Goal: Transaction & Acquisition: Subscribe to service/newsletter

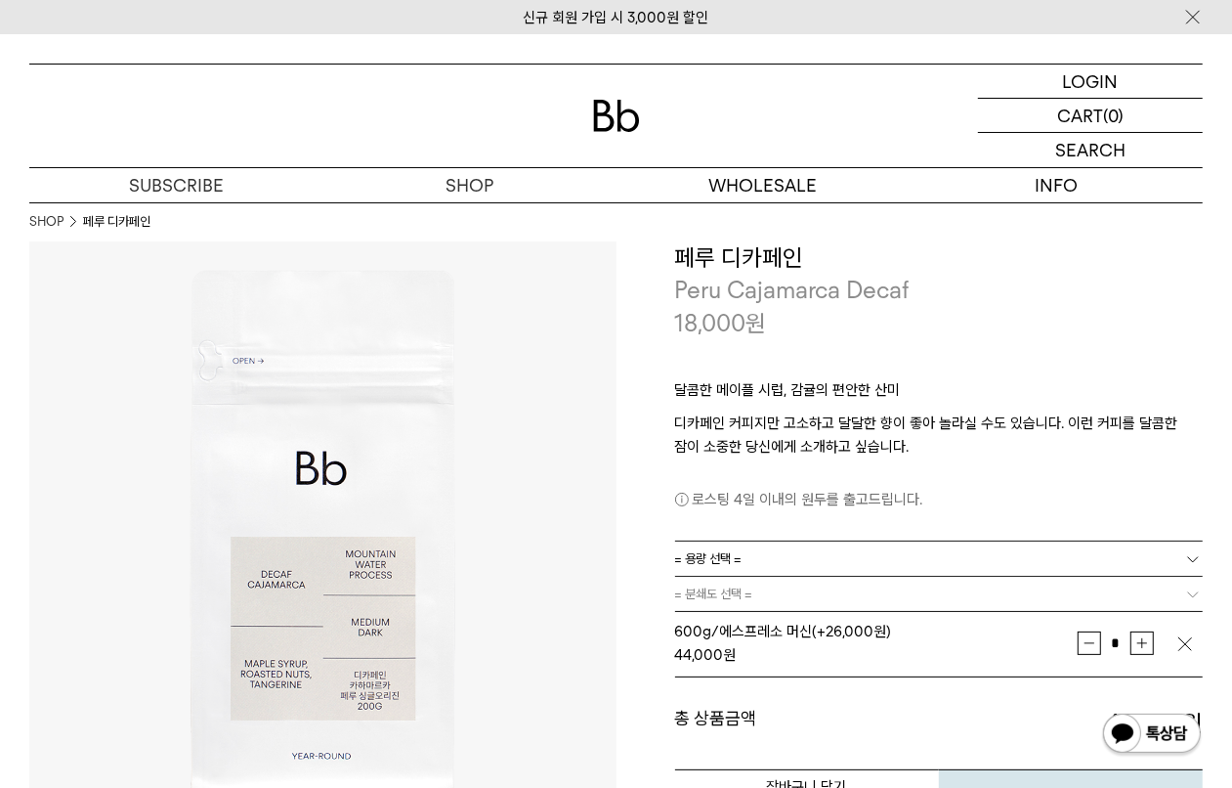
scroll to position [244, 0]
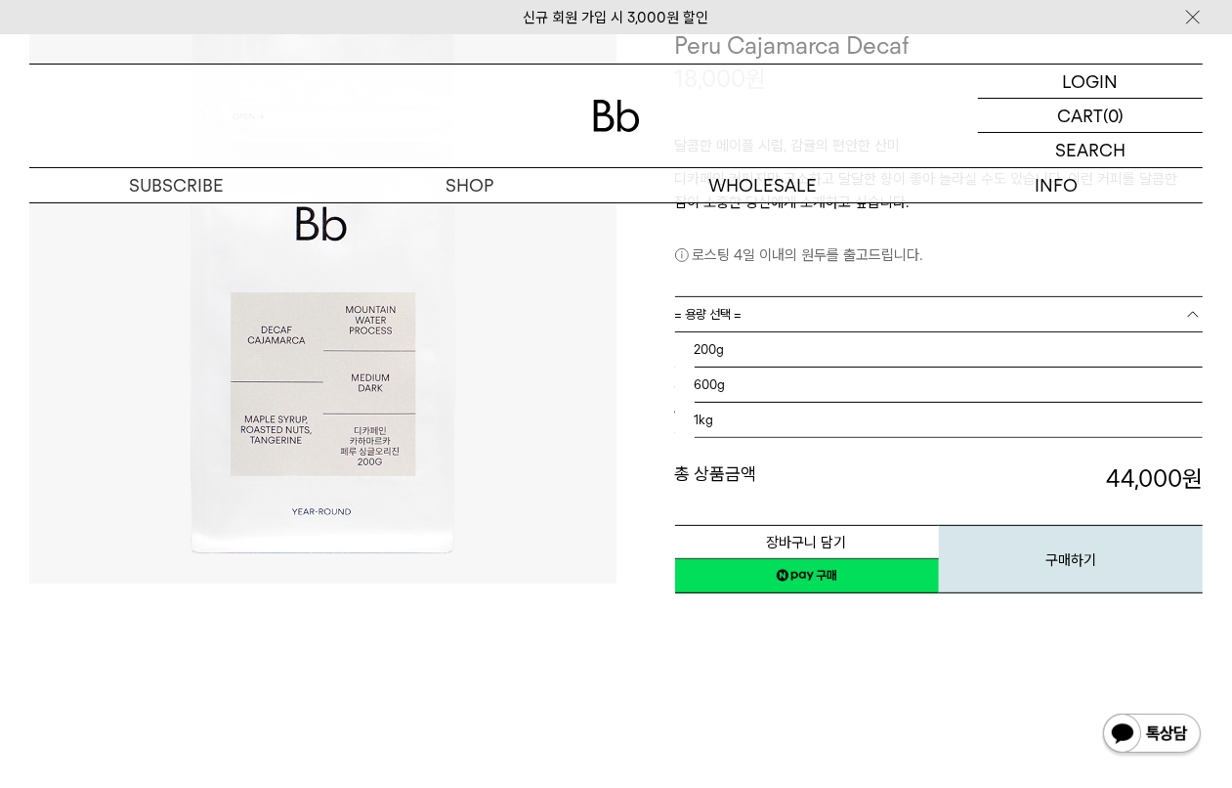
click at [834, 327] on link "= 용량 선택 =" at bounding box center [939, 314] width 529 height 34
click at [770, 423] on li "1kg" at bounding box center [949, 420] width 509 height 35
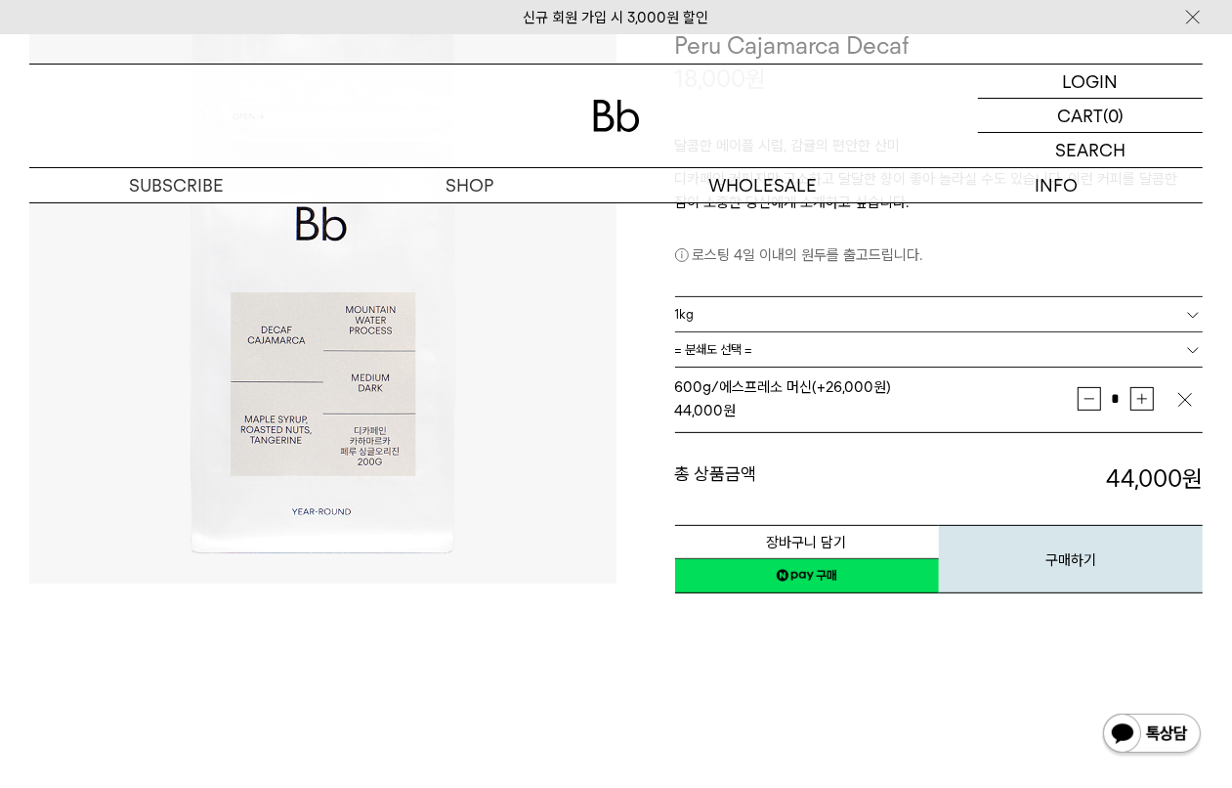
scroll to position [15, 0]
click at [827, 357] on link "= 분쇄도 선택 =" at bounding box center [939, 349] width 529 height 34
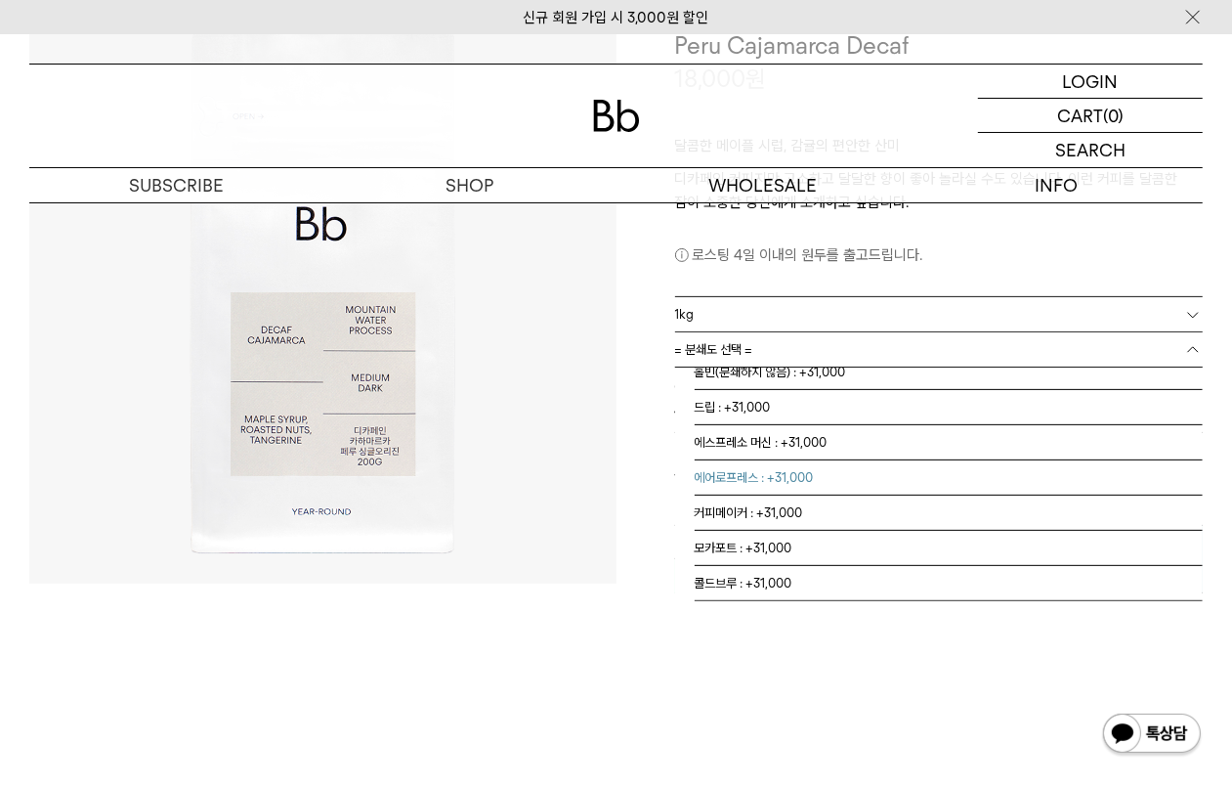
scroll to position [0, 0]
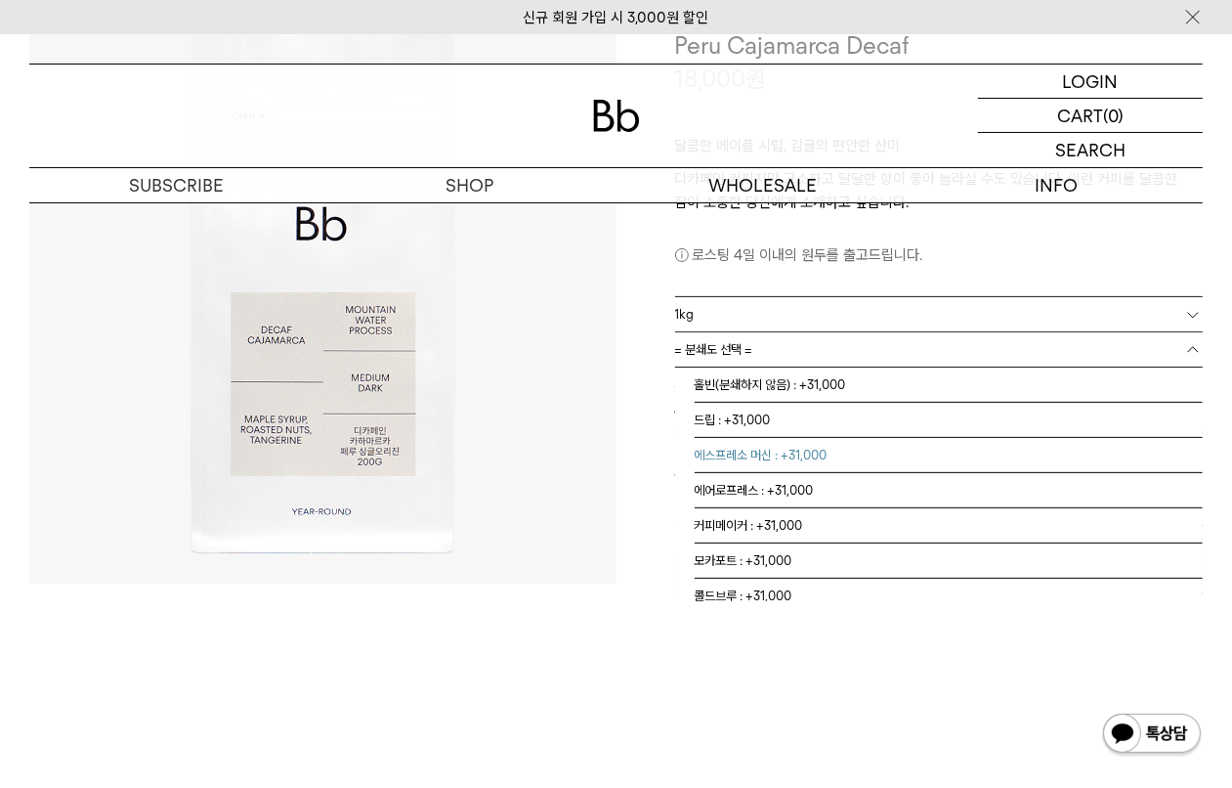
click at [768, 457] on li "에스프레소 머신 : +31,000" at bounding box center [949, 455] width 509 height 35
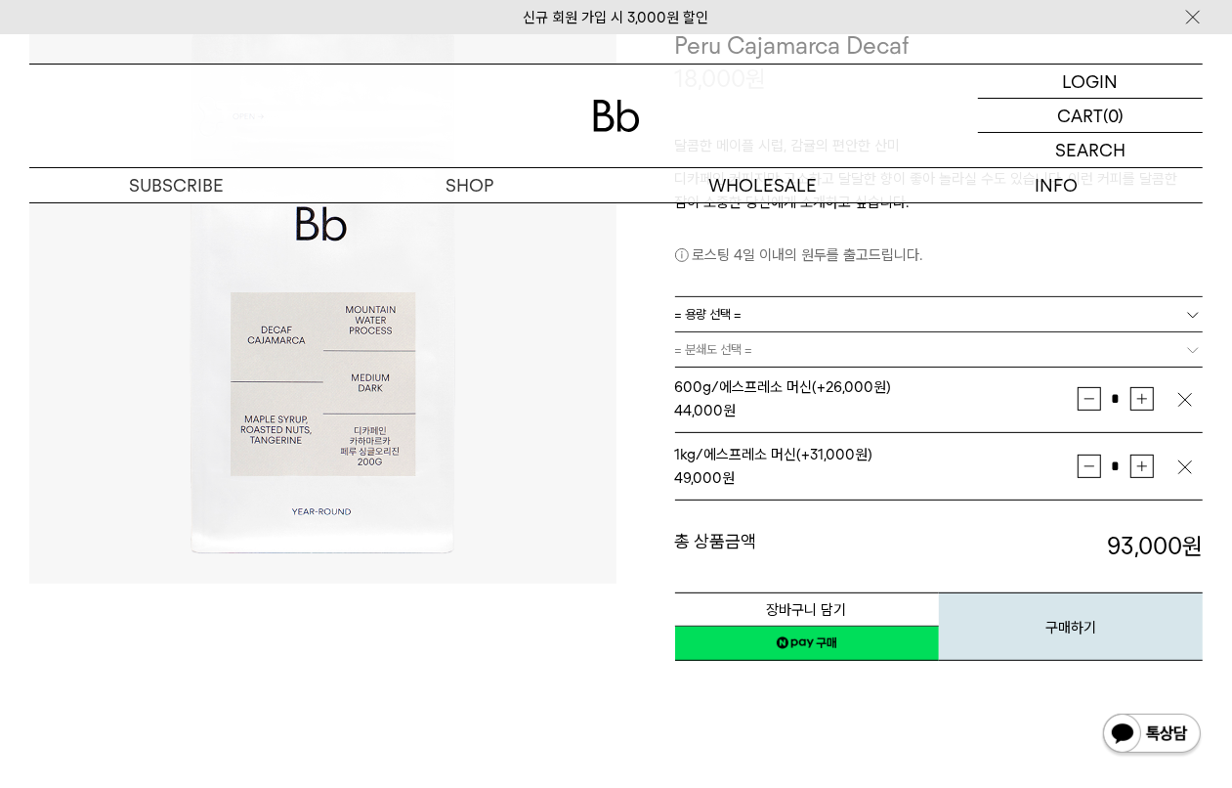
click at [1177, 404] on img "button" at bounding box center [1186, 400] width 20 height 20
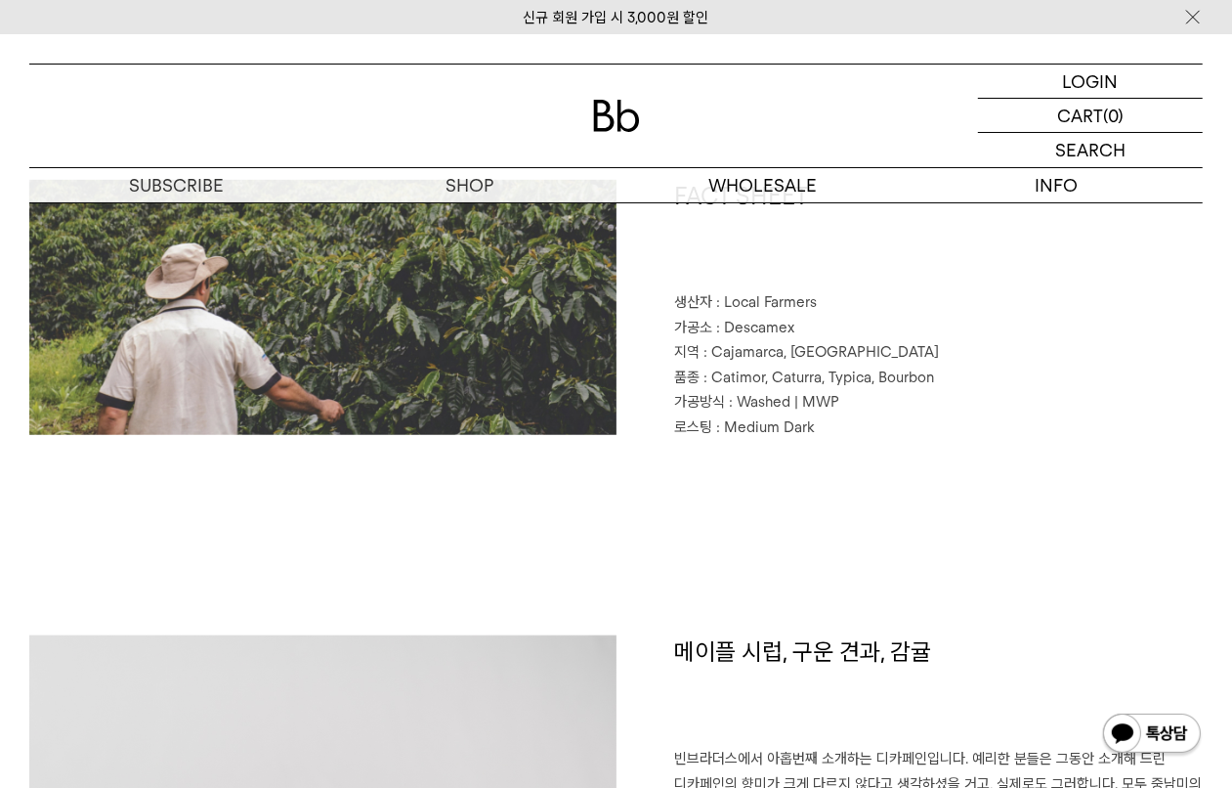
scroll to position [1221, 0]
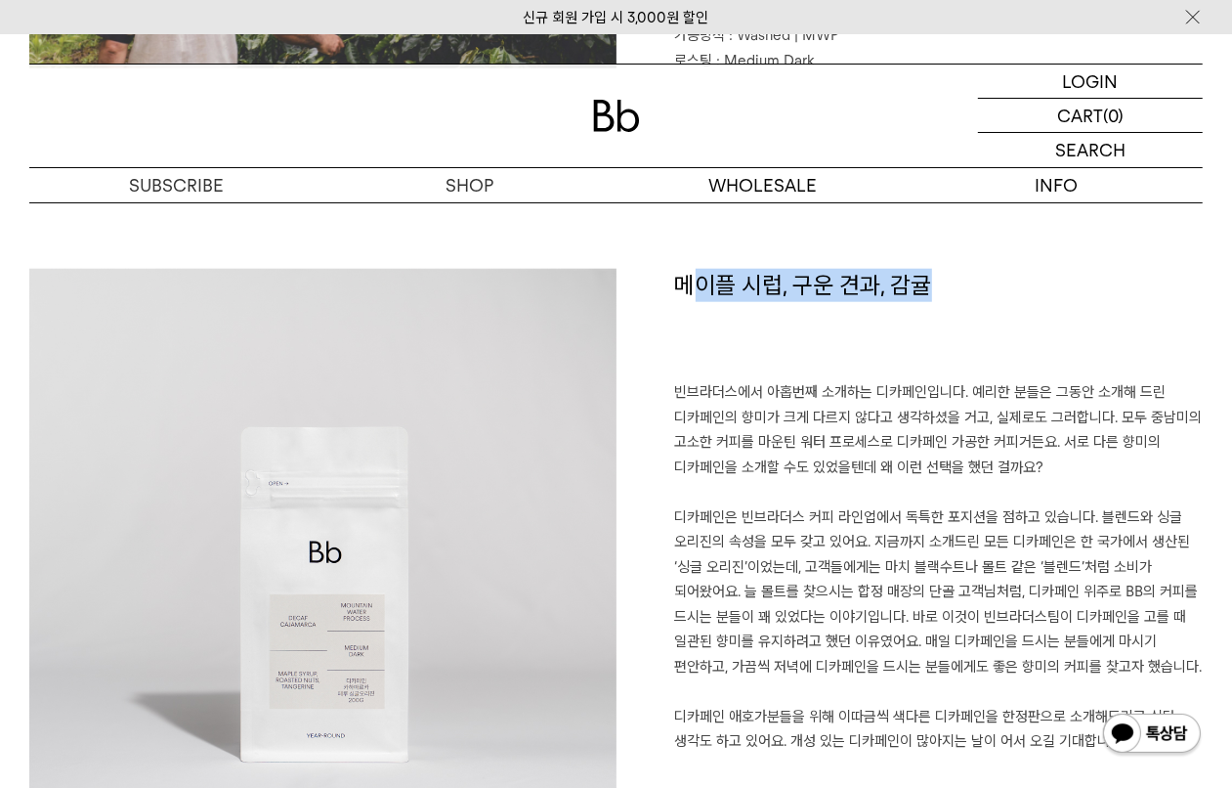
drag, startPoint x: 744, startPoint y: 296, endPoint x: 975, endPoint y: 357, distance: 239.4
click at [975, 357] on h1 "메이플 시럽, 구운 견과, 감귤" at bounding box center [939, 324] width 529 height 111
click at [969, 362] on h1 "메이플 시럽, 구운 견과, 감귤" at bounding box center [939, 324] width 529 height 111
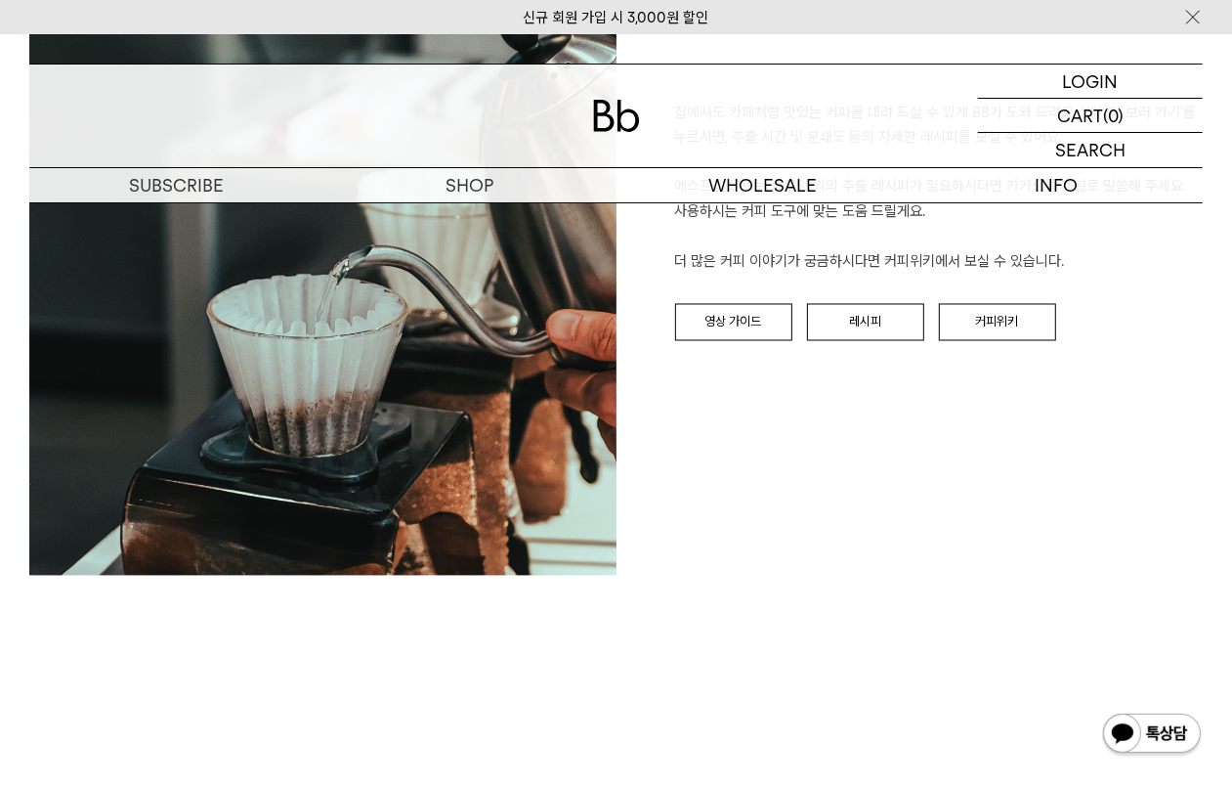
scroll to position [2076, 0]
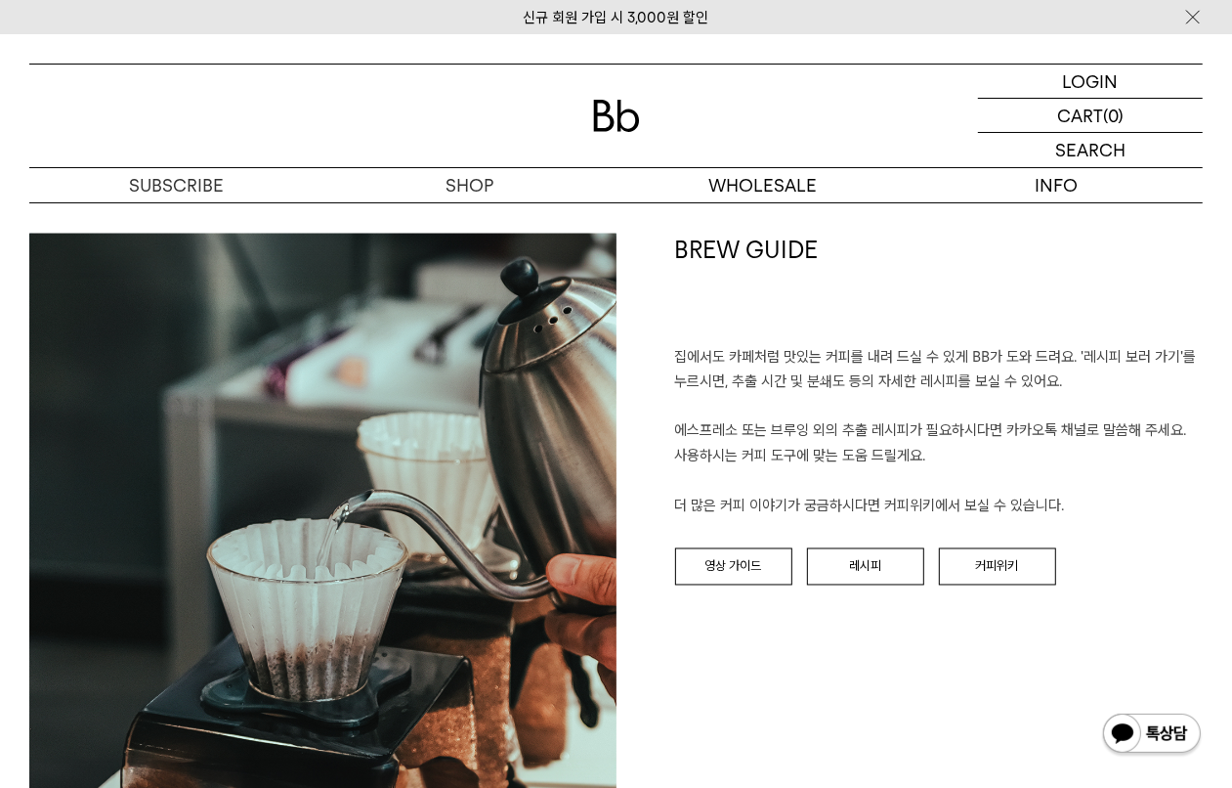
click at [828, 545] on div "BREW GUIDE 집에서도 카페처럼 맛있는 커피를 내려 드실 ﻿수 있게 BB가 도와 드려요. '레시피 보러 가기'를 누르시면, 추출 시간 및…" at bounding box center [910, 546] width 587 height 624
click at [835, 554] on link "레시피" at bounding box center [865, 566] width 117 height 37
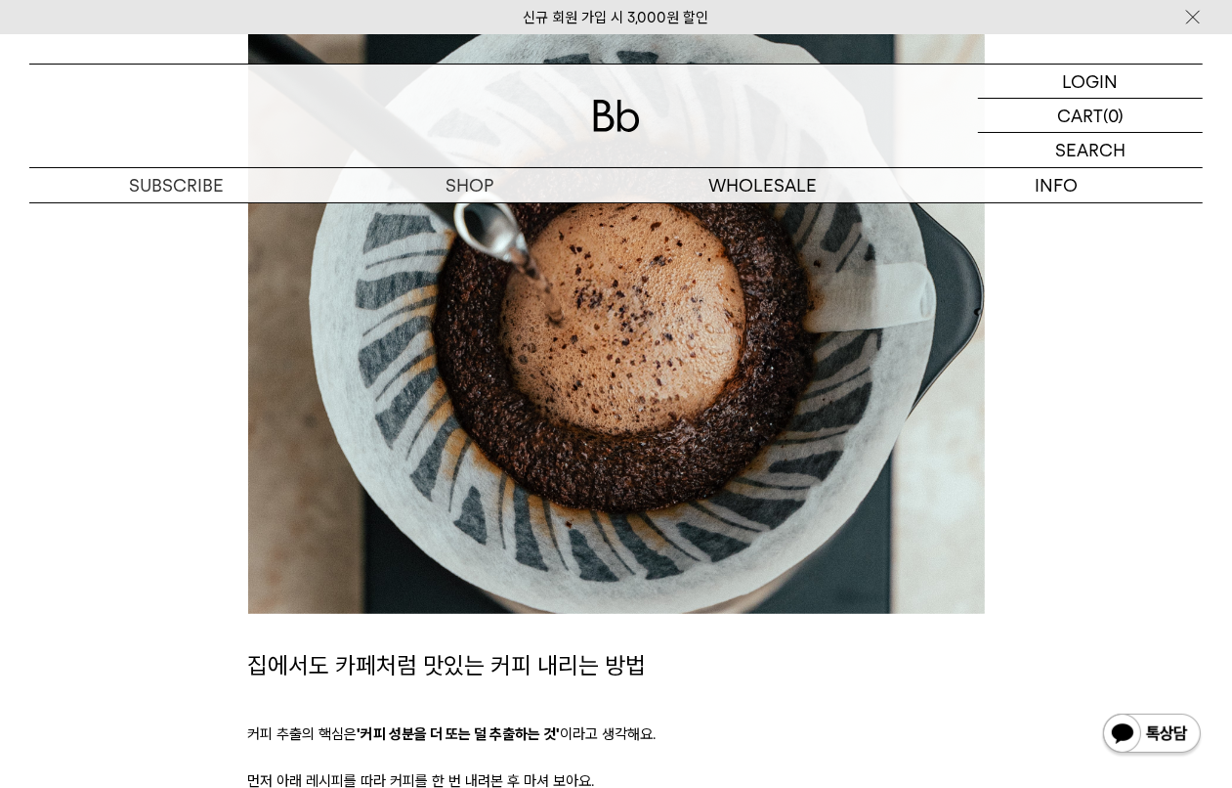
scroll to position [244, 0]
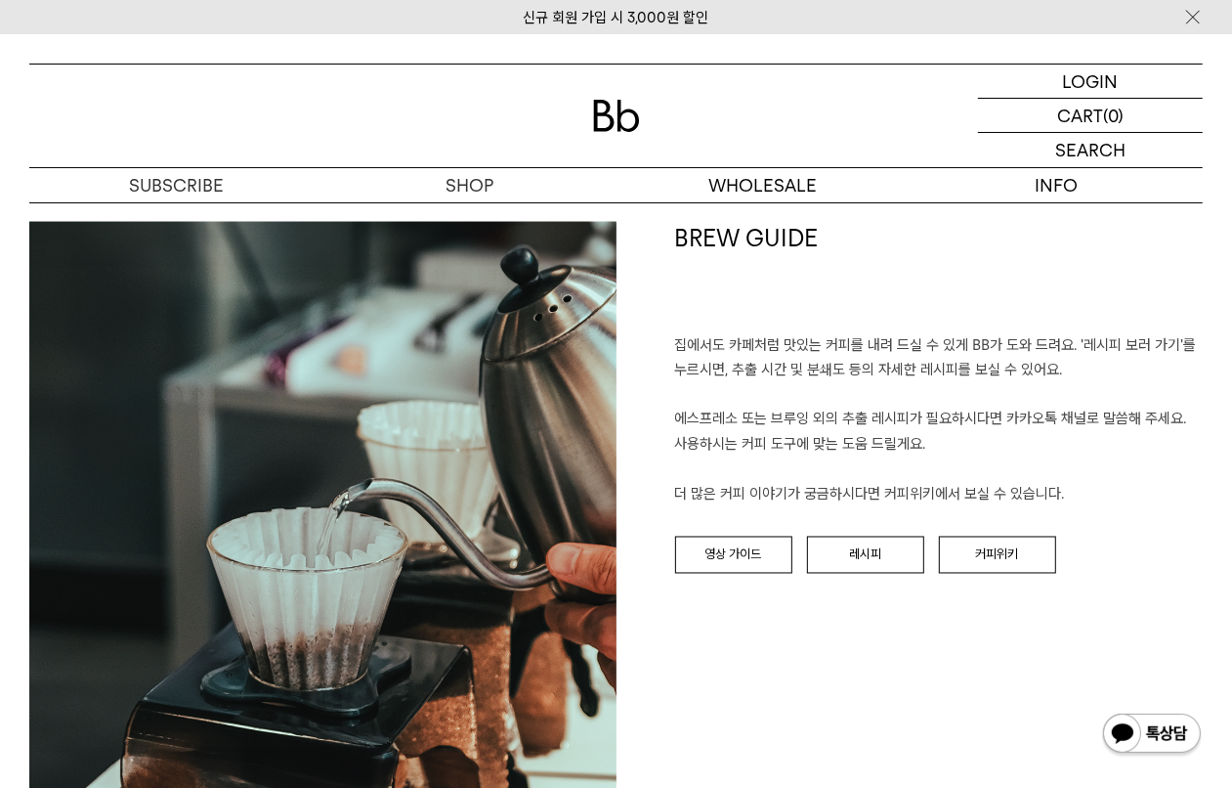
scroll to position [1954, 0]
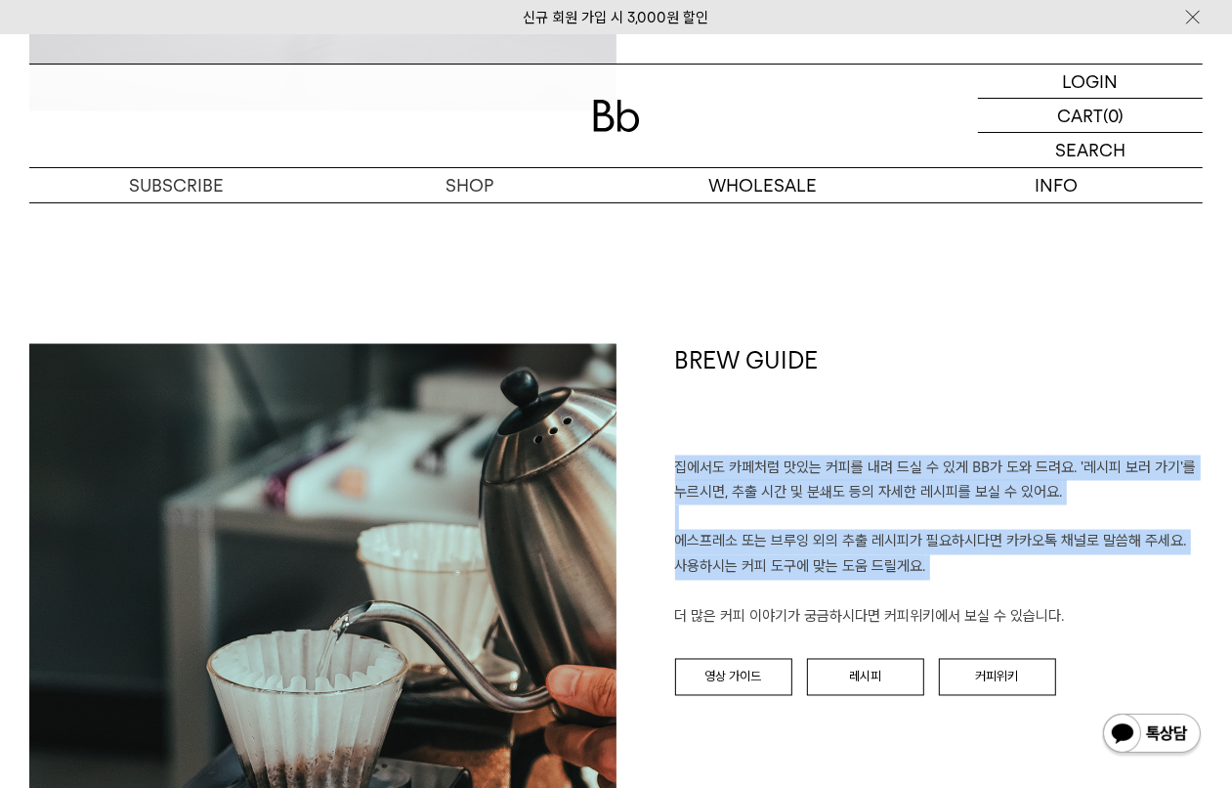
drag, startPoint x: 676, startPoint y: 466, endPoint x: 944, endPoint y: 602, distance: 300.2
click at [944, 602] on p "집에서도 카페처럼 맛있는 커피를 내려 드실 ﻿수 있게 BB가 도와 드려요. '레시피 보러 가기'를 누르시면, 추출 시간 및 분쇄도 등의 자세한…" at bounding box center [939, 542] width 529 height 175
drag, startPoint x: 944, startPoint y: 602, endPoint x: 1018, endPoint y: 640, distance: 83.5
click at [944, 604] on p "집에서도 카페처럼 맛있는 커피를 내려 드실 ﻿수 있게 BB가 도와 드려요. '레시피 보러 가기'를 누르시면, 추출 시간 및 분쇄도 등의 자세한…" at bounding box center [939, 542] width 529 height 175
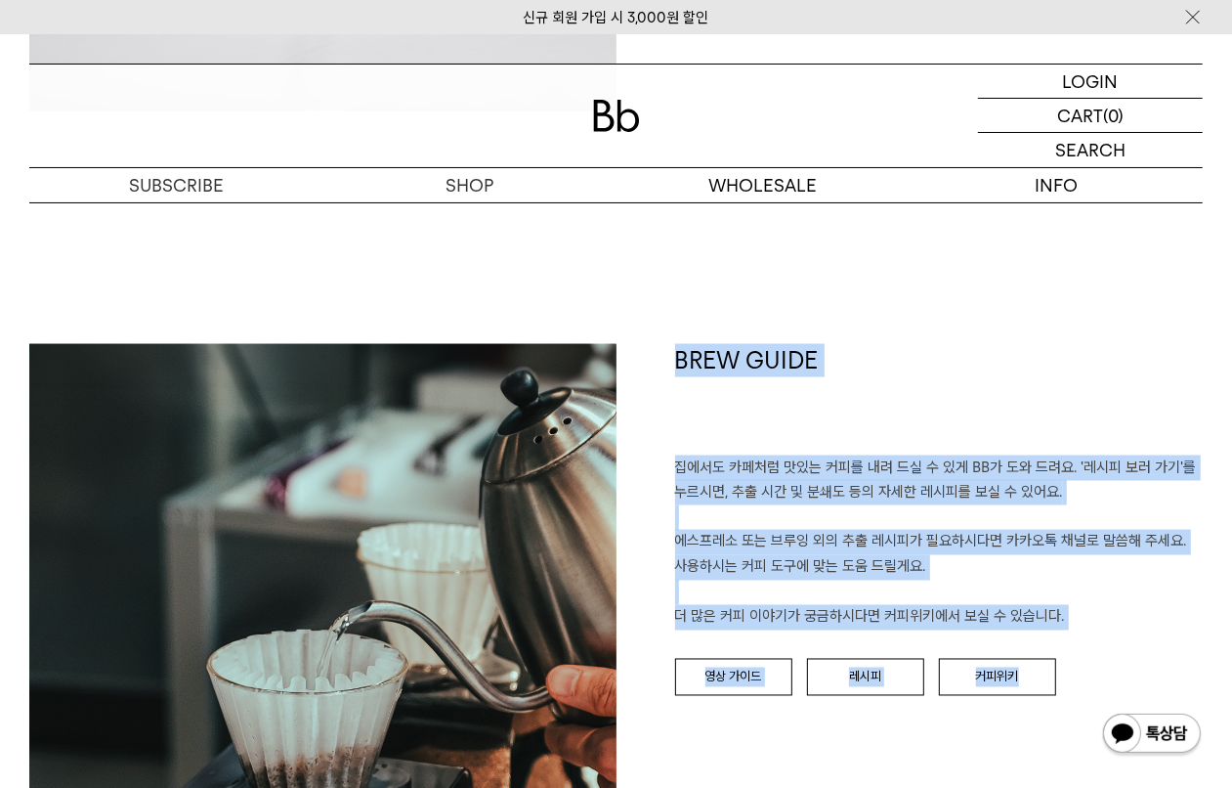
drag, startPoint x: 1056, startPoint y: 630, endPoint x: 677, endPoint y: 416, distance: 435.4
click at [677, 426] on div "BREW GUIDE 집에서도 카페처럼 맛있는 커피를 내려 드실 ﻿수 있게 BB가 도와 드려요. '레시피 보러 가기'를 누르시면, 추출 시간 및…" at bounding box center [910, 656] width 587 height 624
click at [677, 416] on h1 "BREW GUIDE" at bounding box center [939, 399] width 529 height 111
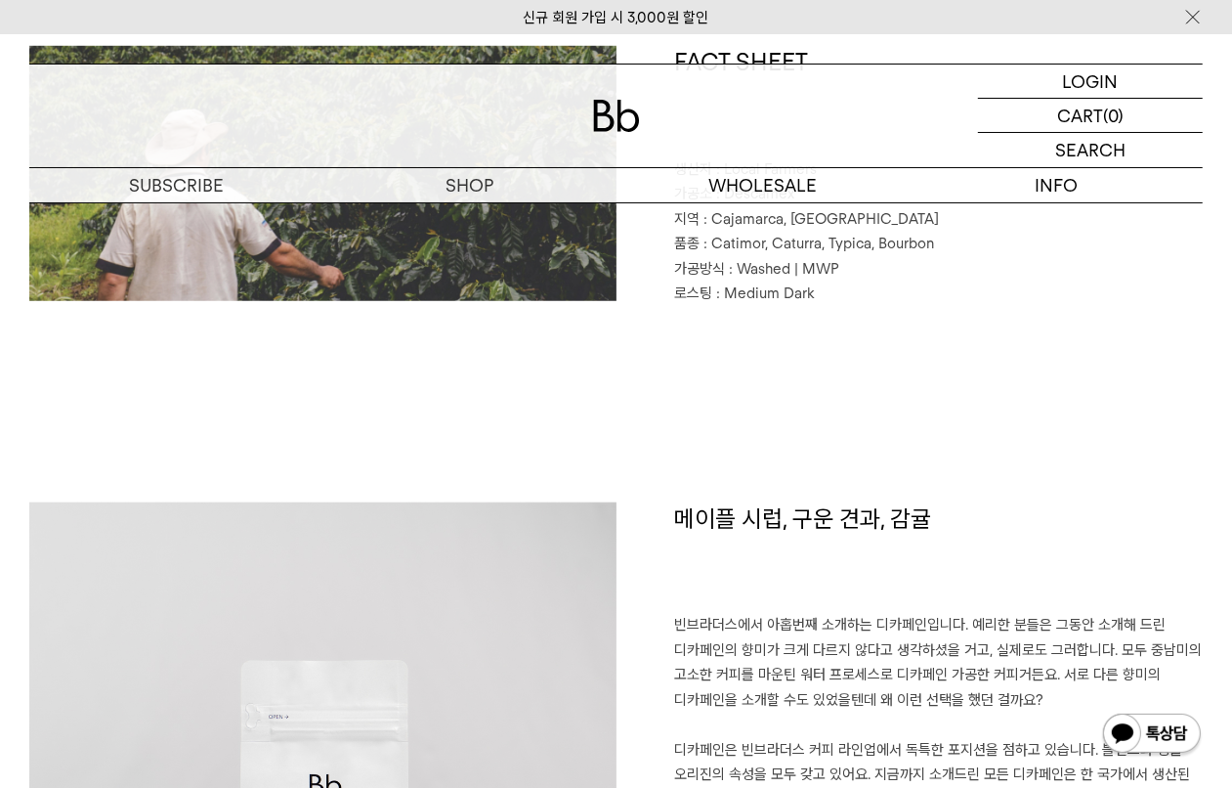
scroll to position [1344, 0]
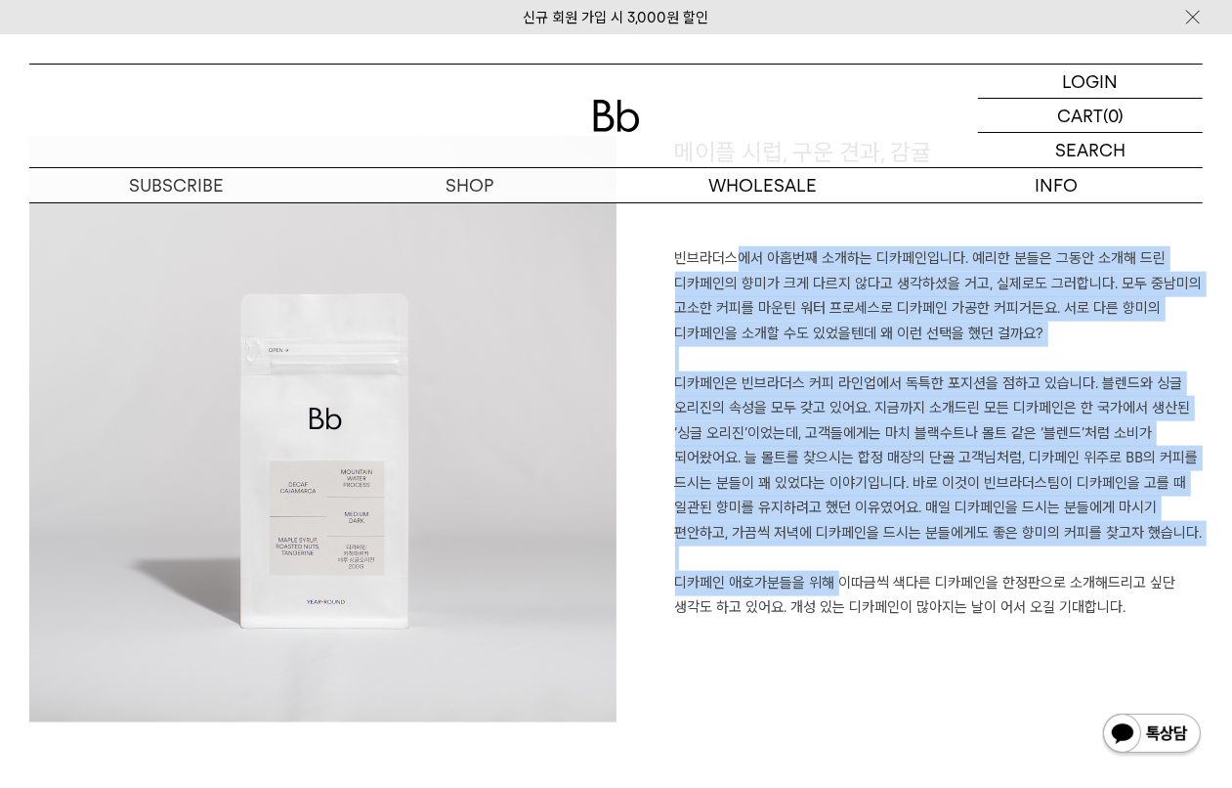
drag, startPoint x: 681, startPoint y: 264, endPoint x: 818, endPoint y: 581, distance: 345.8
click at [818, 579] on p "빈브라더스에서 아홉번째 소개하는 디카페인입니다. 예리한 분들은 그동안 소개해 드린 디카페인의 향미가 크게 다르지 않다고 생각하셨을 거고, 실제…" at bounding box center [939, 445] width 529 height 399
click at [818, 581] on p "빈브라더스에서 아홉번째 소개하는 디카페인입니다. 예리한 분들은 그동안 소개해 드린 디카페인의 향미가 크게 다르지 않다고 생각하셨을 거고, 실제…" at bounding box center [939, 445] width 529 height 399
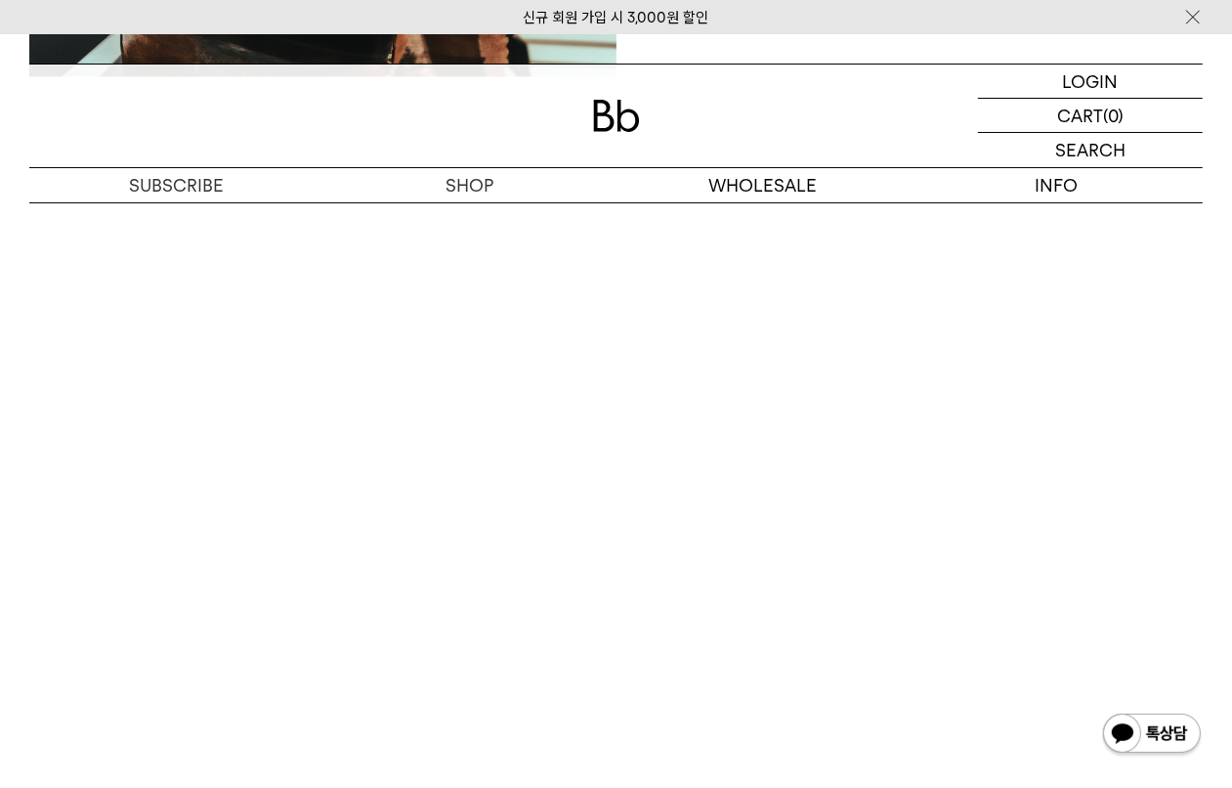
scroll to position [2321, 0]
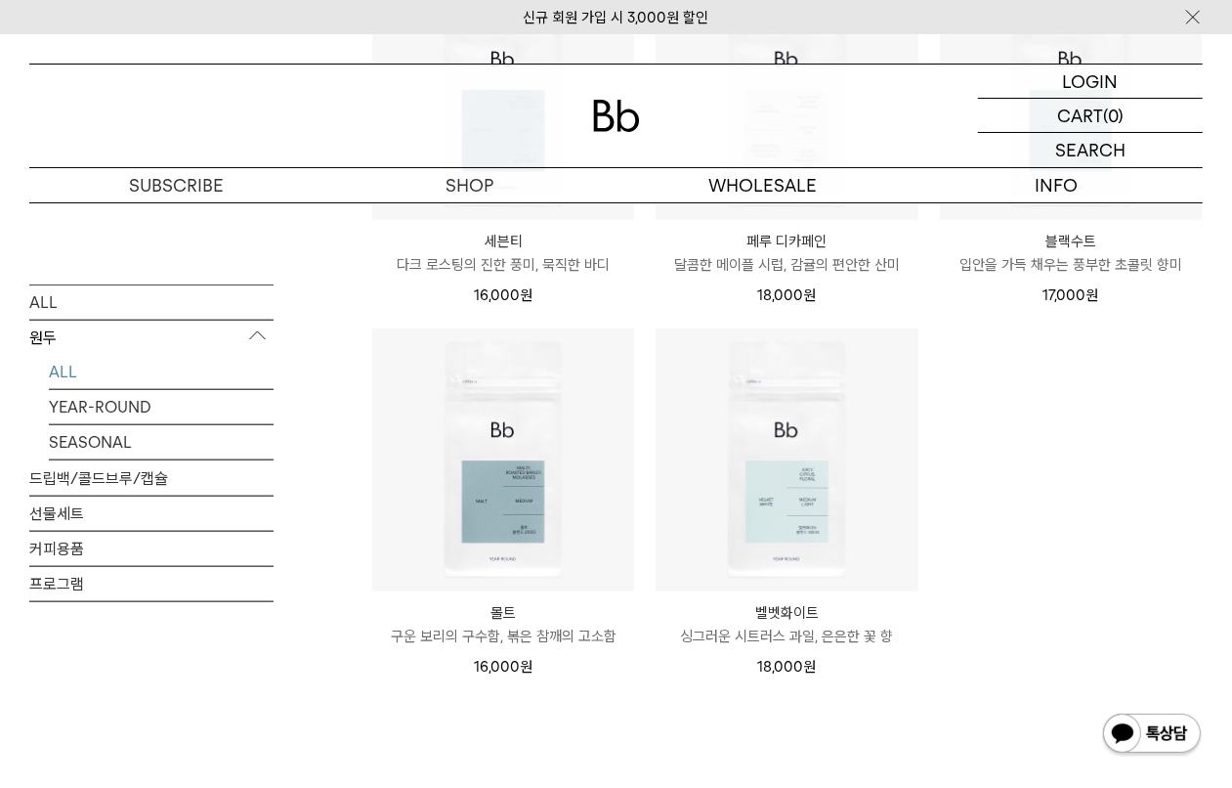
scroll to position [977, 0]
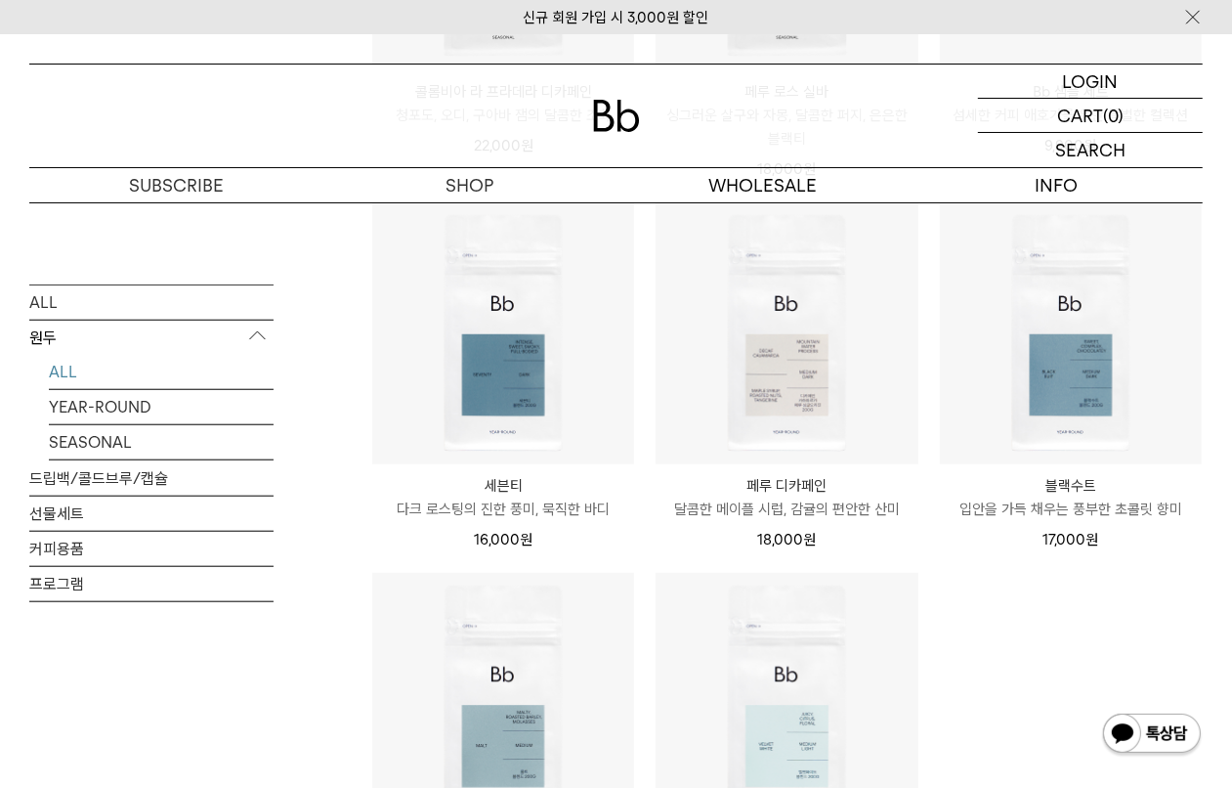
drag, startPoint x: 1078, startPoint y: 530, endPoint x: 1004, endPoint y: 530, distance: 74.3
click at [1034, 526] on div "17,000 원" at bounding box center [1071, 536] width 262 height 30
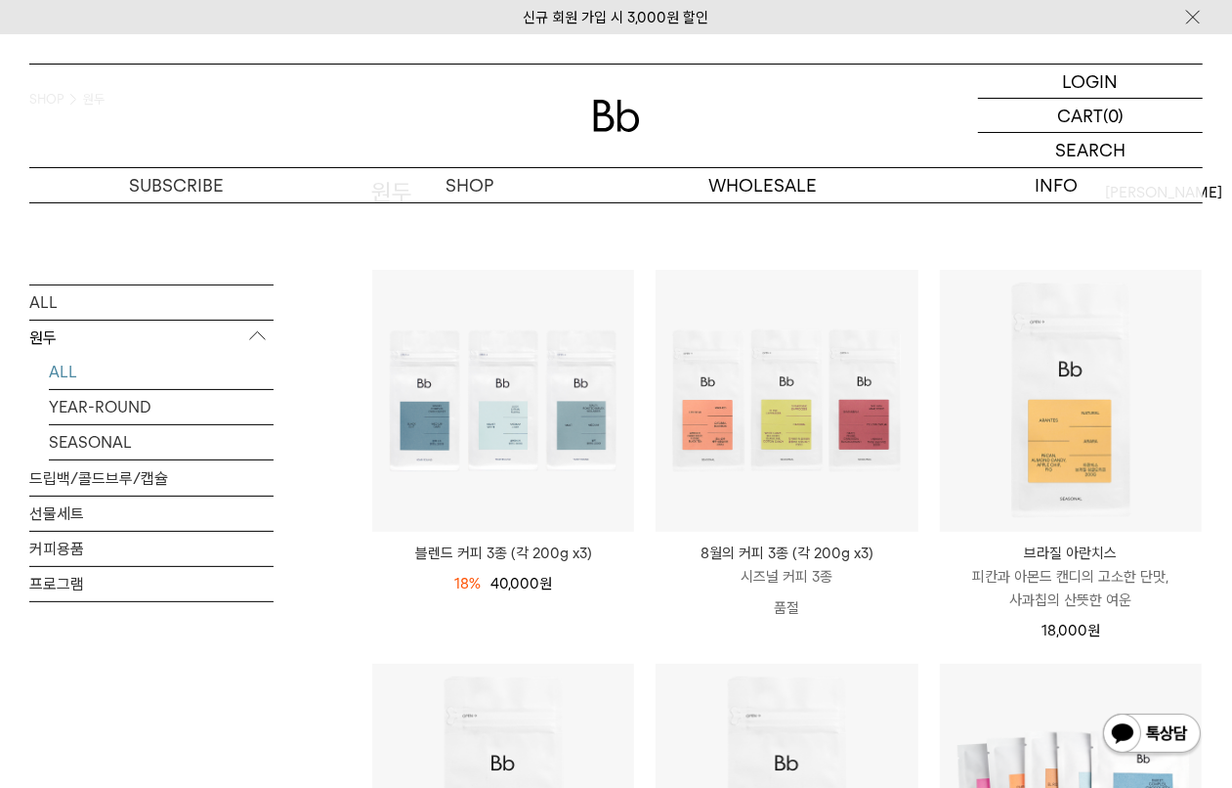
scroll to position [0, 0]
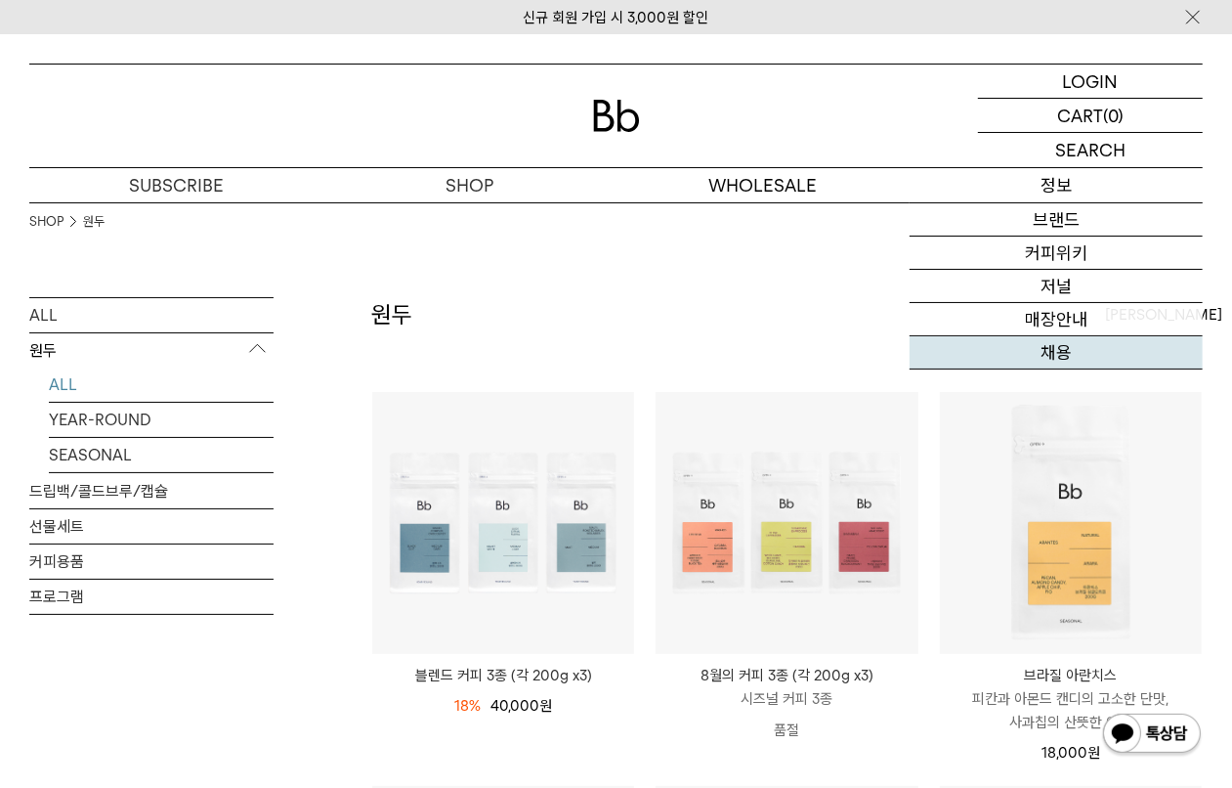
click at [1060, 353] on link "채용" at bounding box center [1056, 352] width 293 height 33
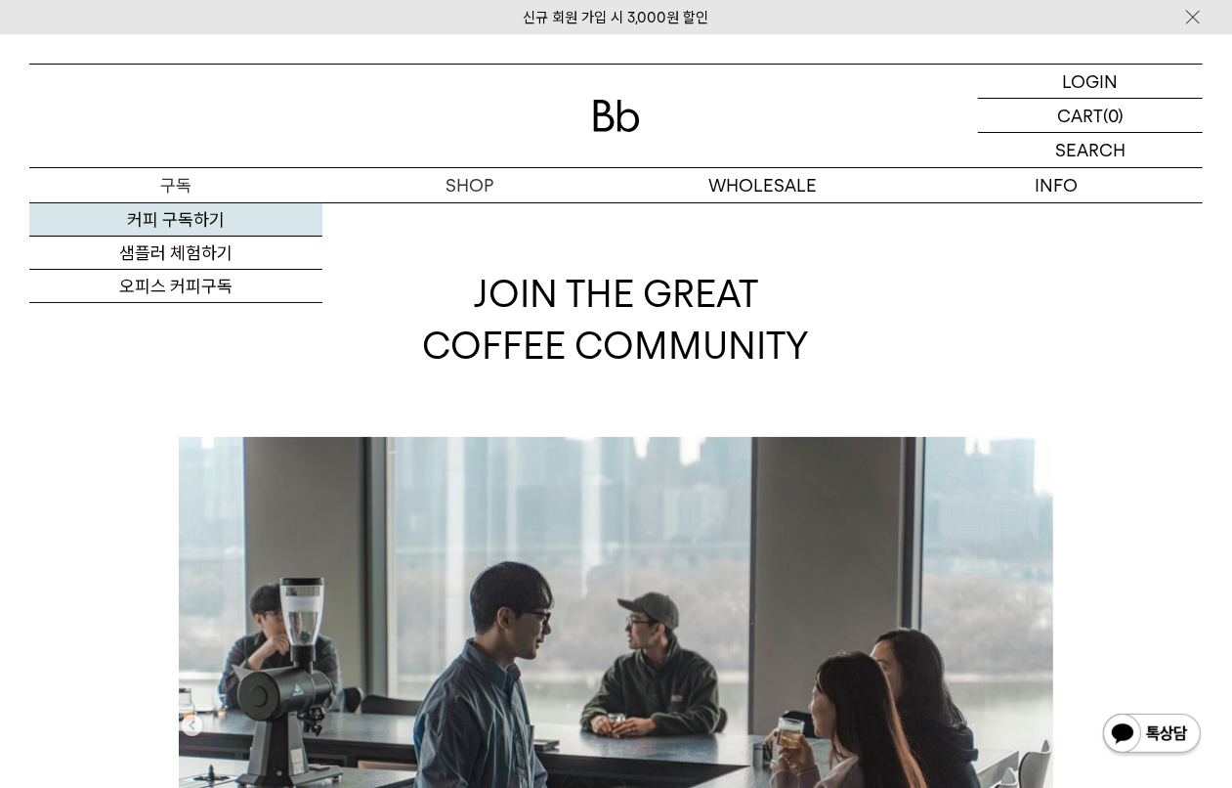
click at [216, 210] on link "커피 구독하기" at bounding box center [175, 219] width 293 height 33
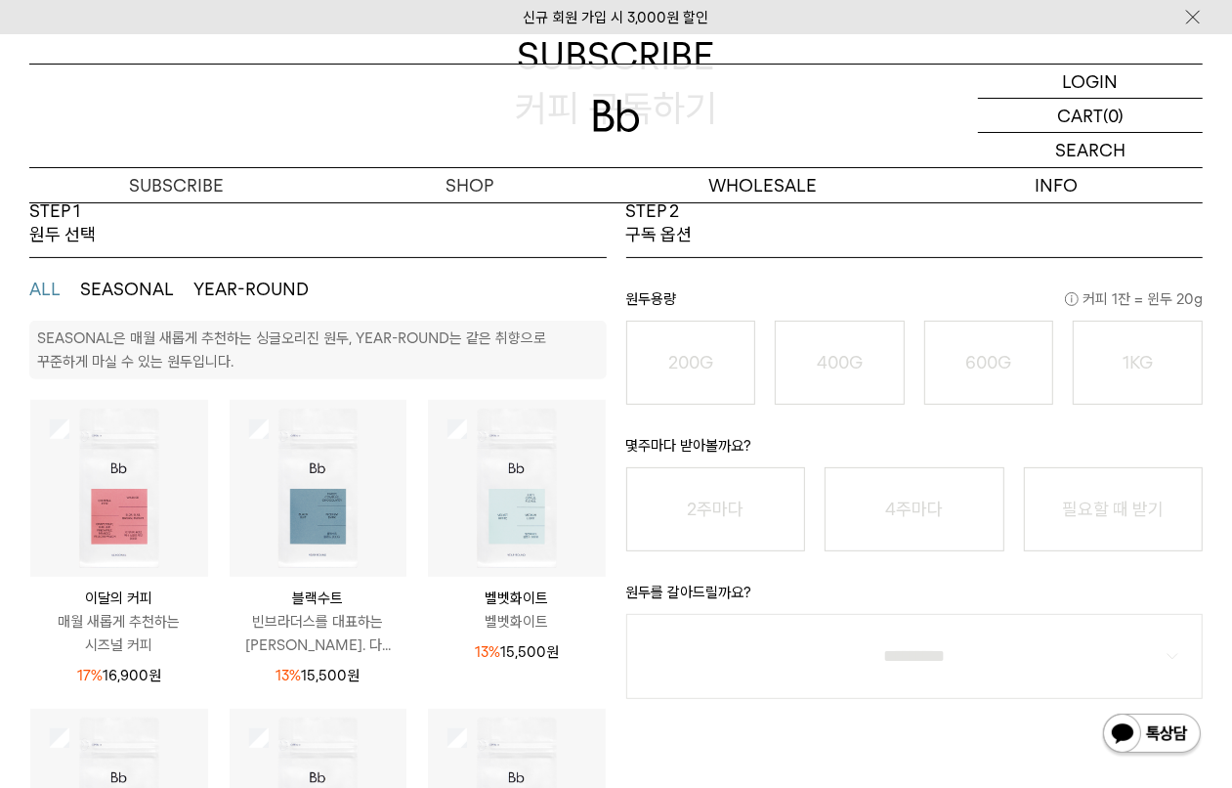
scroll to position [195, 0]
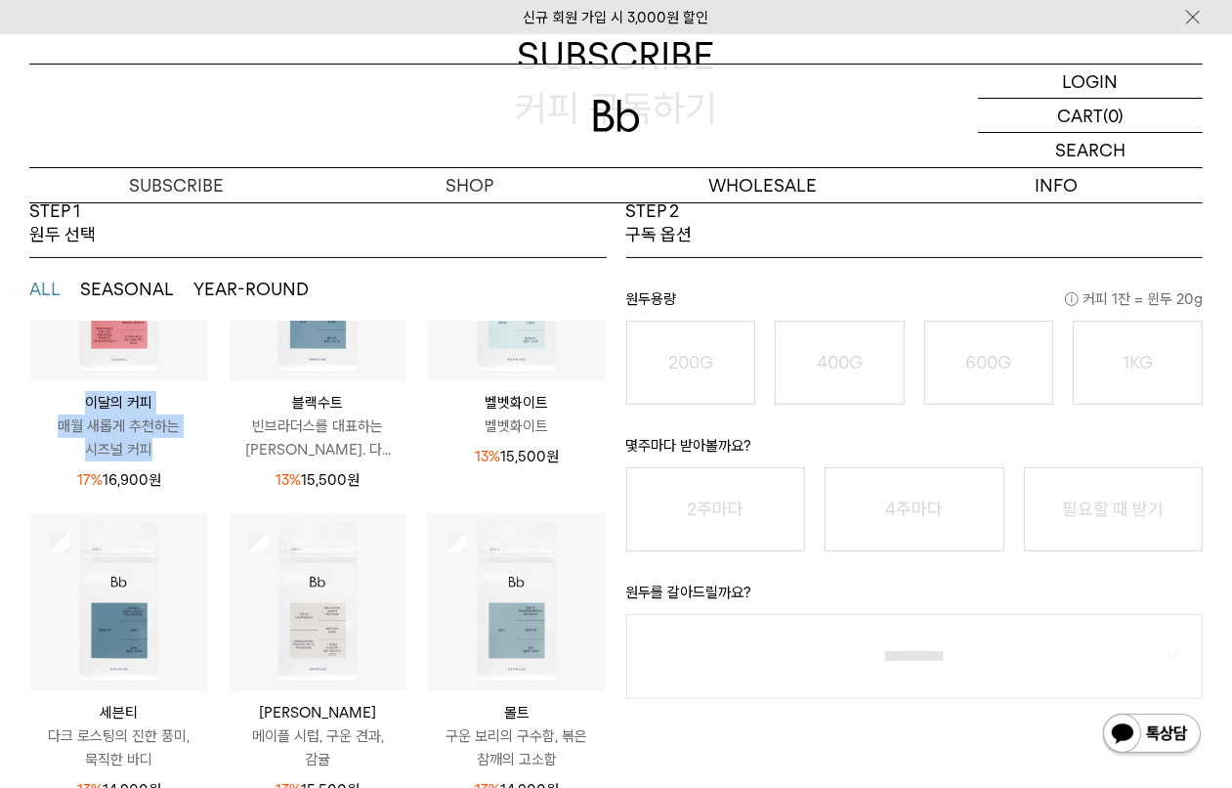
drag, startPoint x: 78, startPoint y: 393, endPoint x: 145, endPoint y: 451, distance: 88.6
click at [145, 451] on div "이달의 커피 매월 새롭게 추천하는 시즈널 커피" at bounding box center [119, 426] width 178 height 70
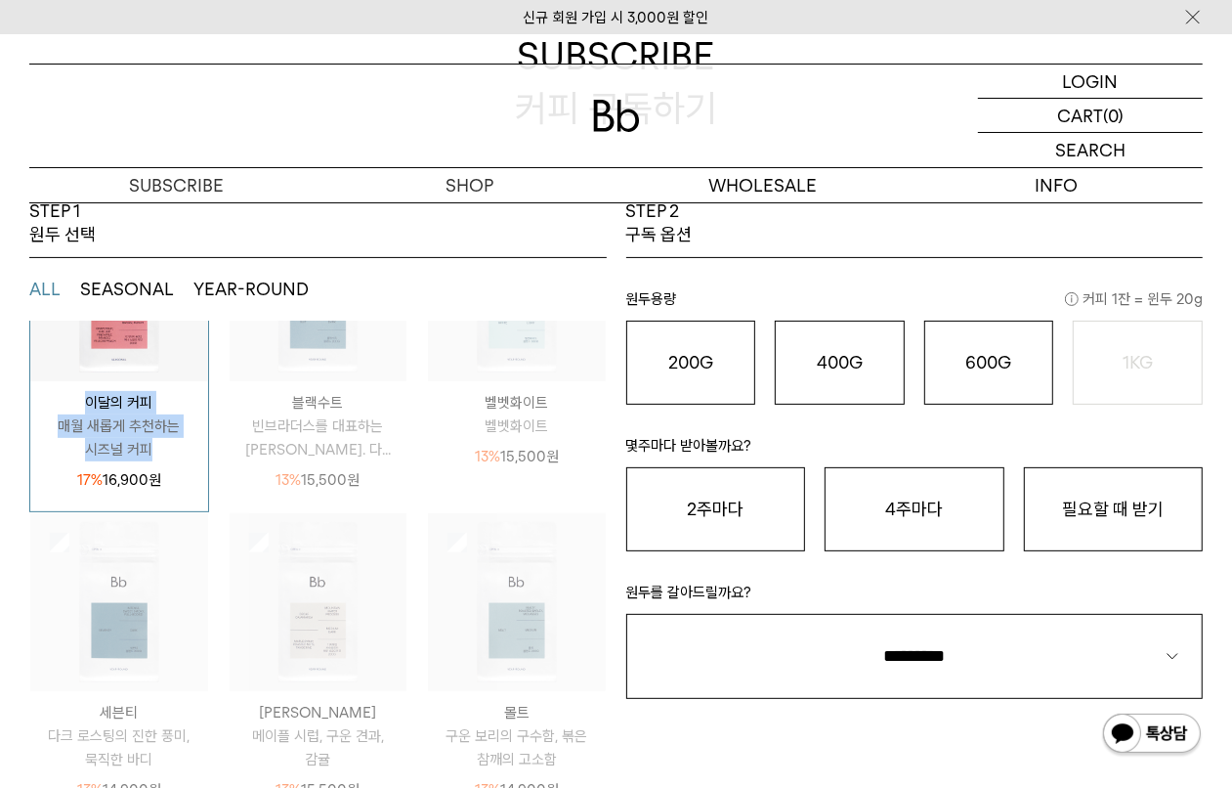
scroll to position [0, 0]
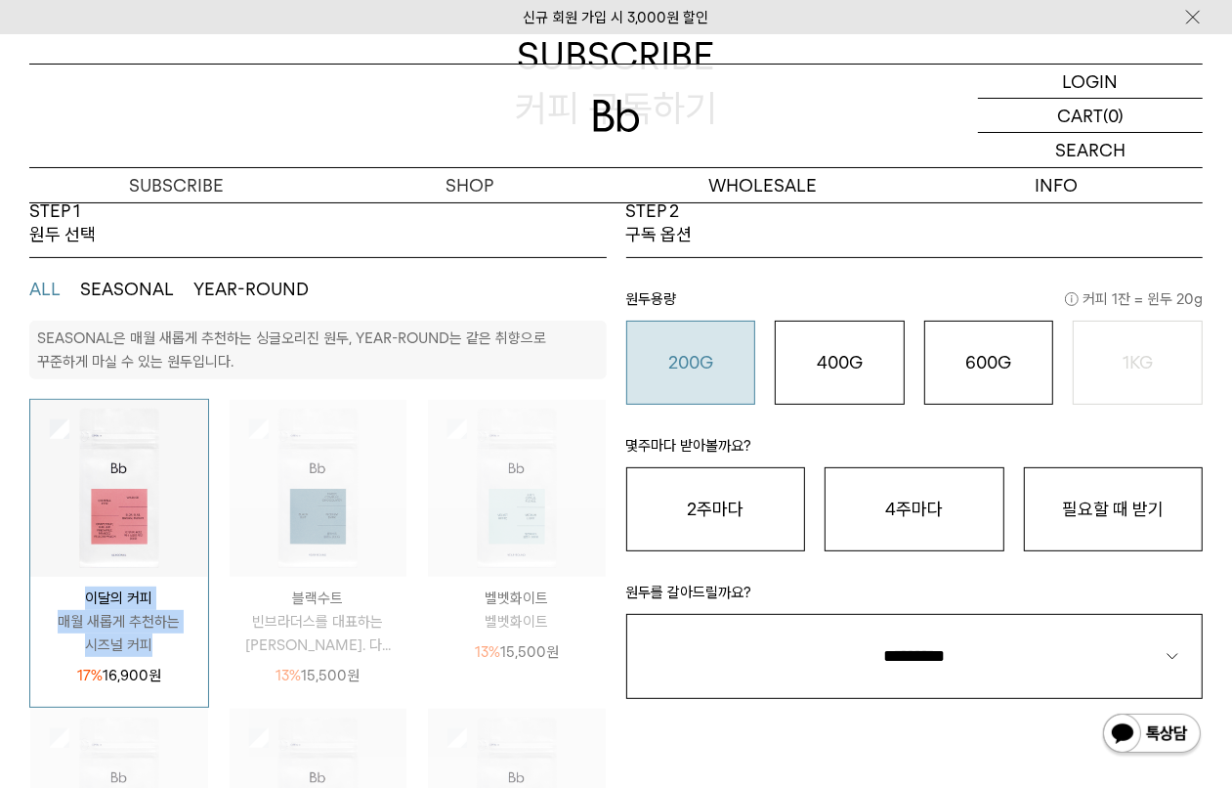
click at [739, 378] on button "200G 16,900 원" at bounding box center [691, 363] width 130 height 84
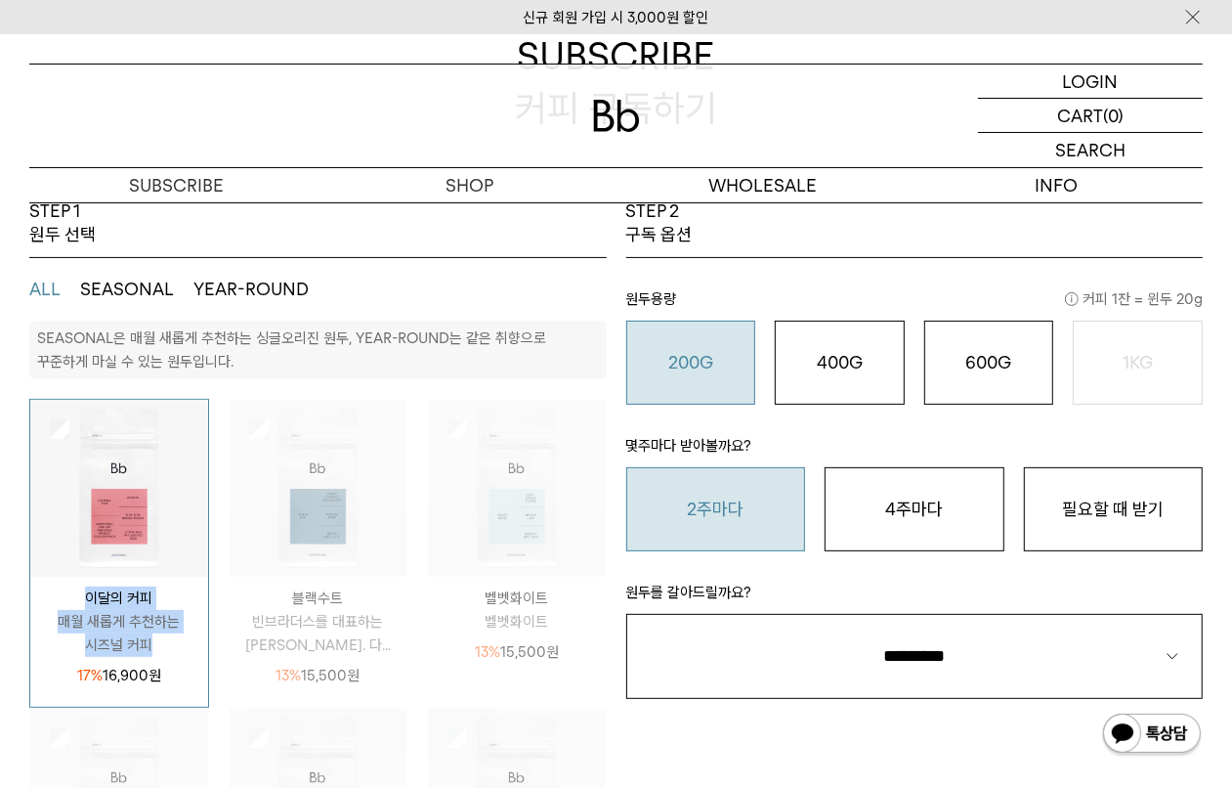
click at [729, 513] on button "2주마다" at bounding box center [716, 509] width 180 height 84
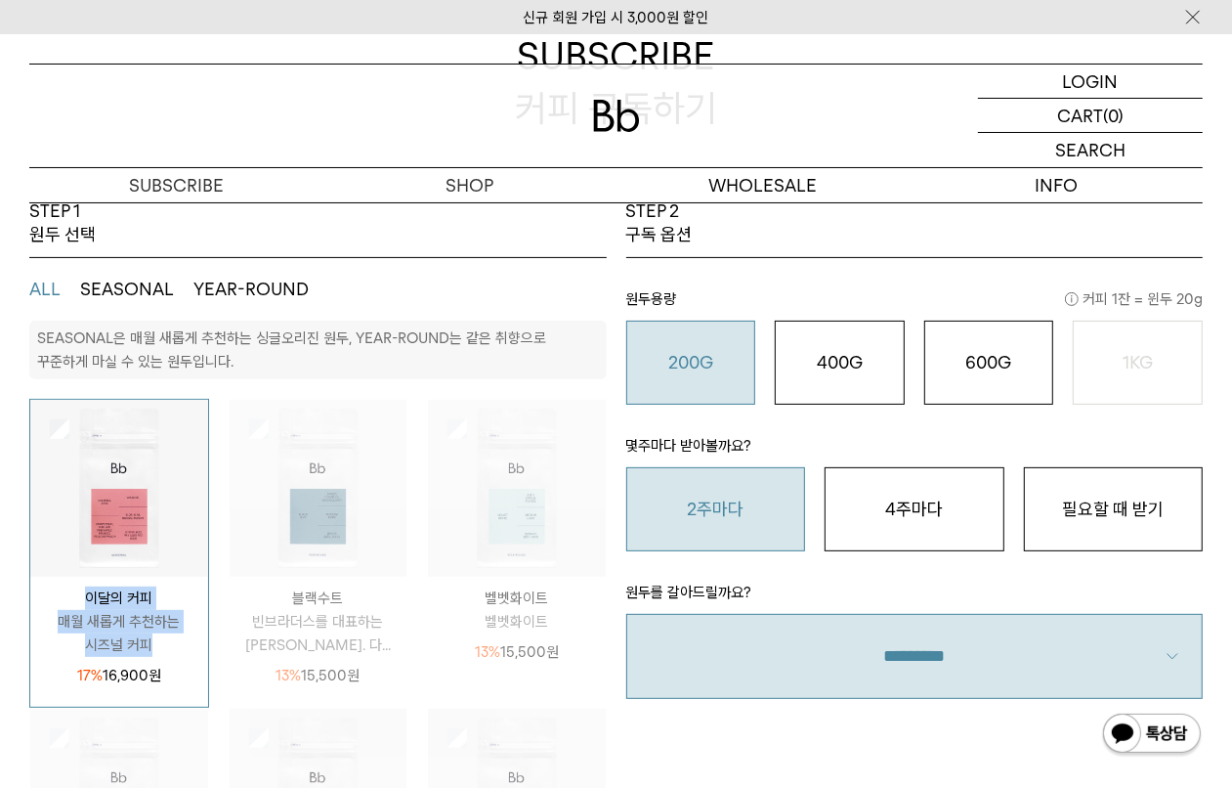
click at [755, 661] on select "**********" at bounding box center [915, 656] width 578 height 85
select select "**"
click at [626, 614] on select "**********" at bounding box center [915, 656] width 578 height 85
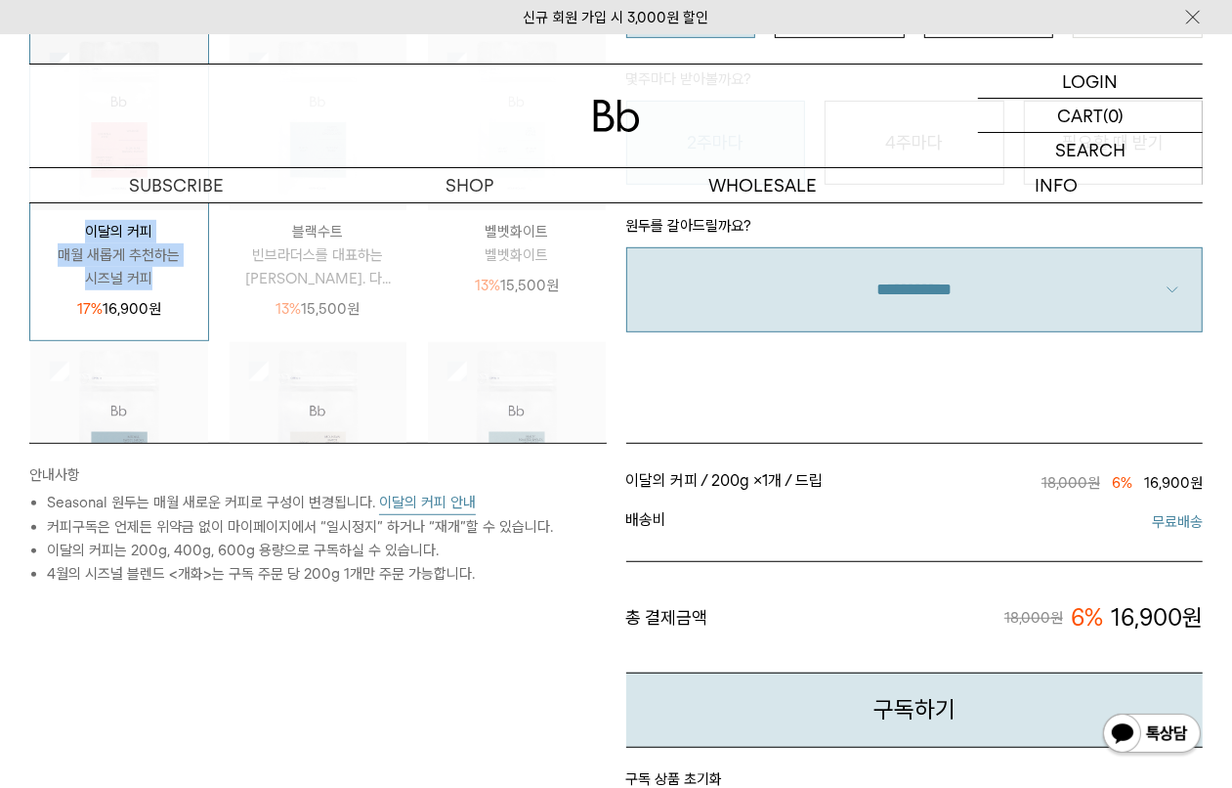
scroll to position [482, 0]
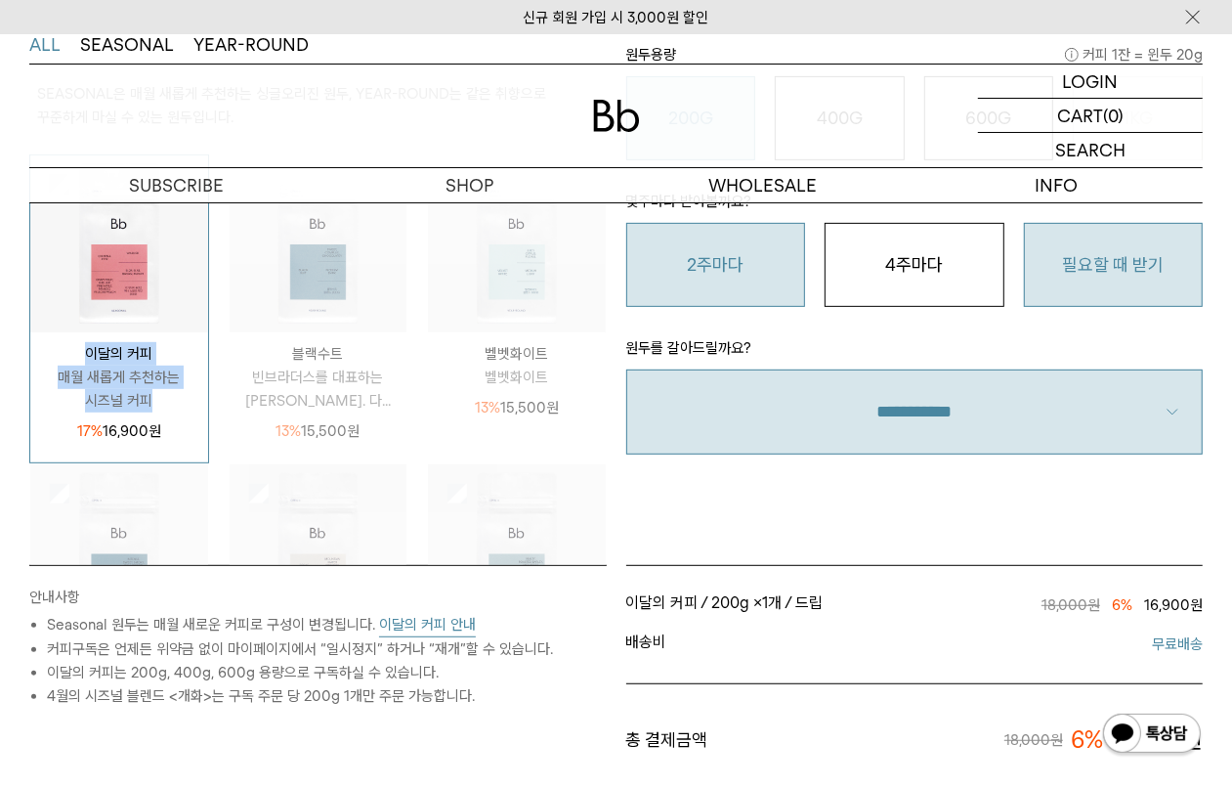
click at [1081, 260] on button "필요할 때 받기" at bounding box center [1114, 265] width 180 height 84
click at [706, 265] on button "2주마다" at bounding box center [716, 265] width 180 height 84
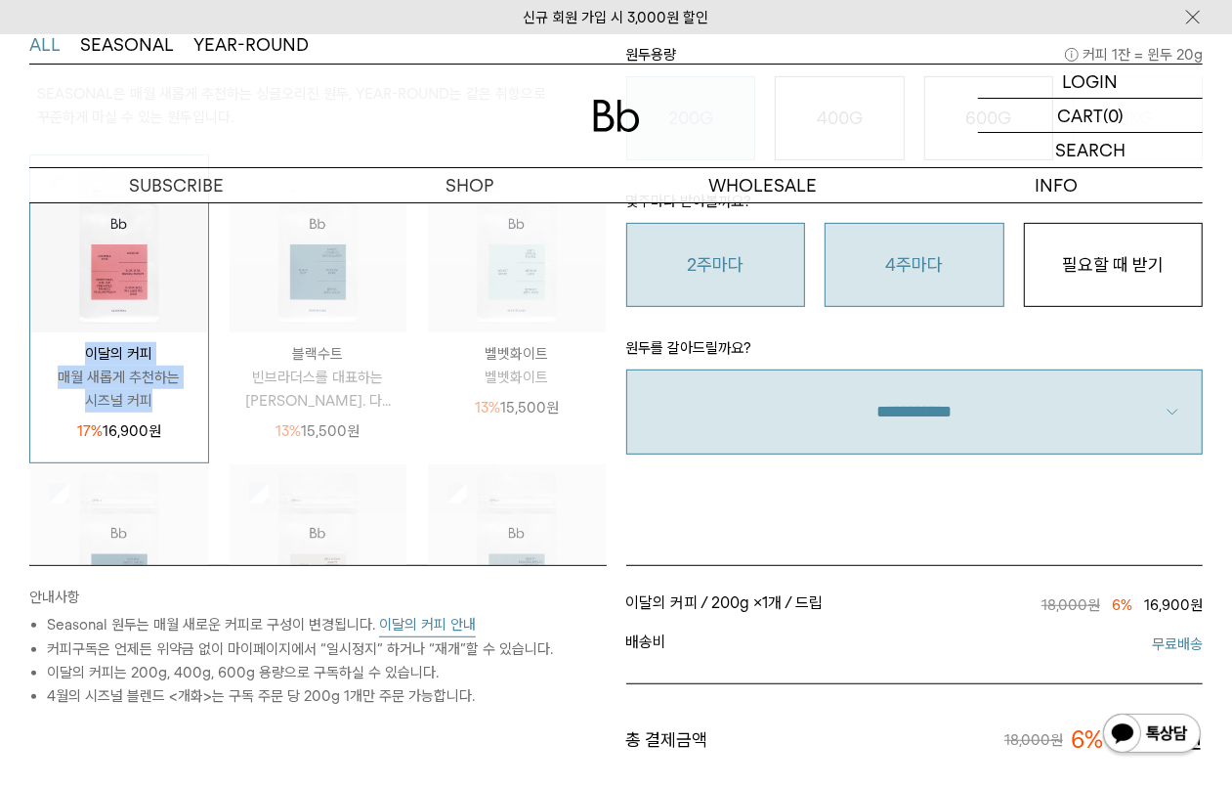
click at [870, 264] on button "4주마다" at bounding box center [915, 265] width 180 height 84
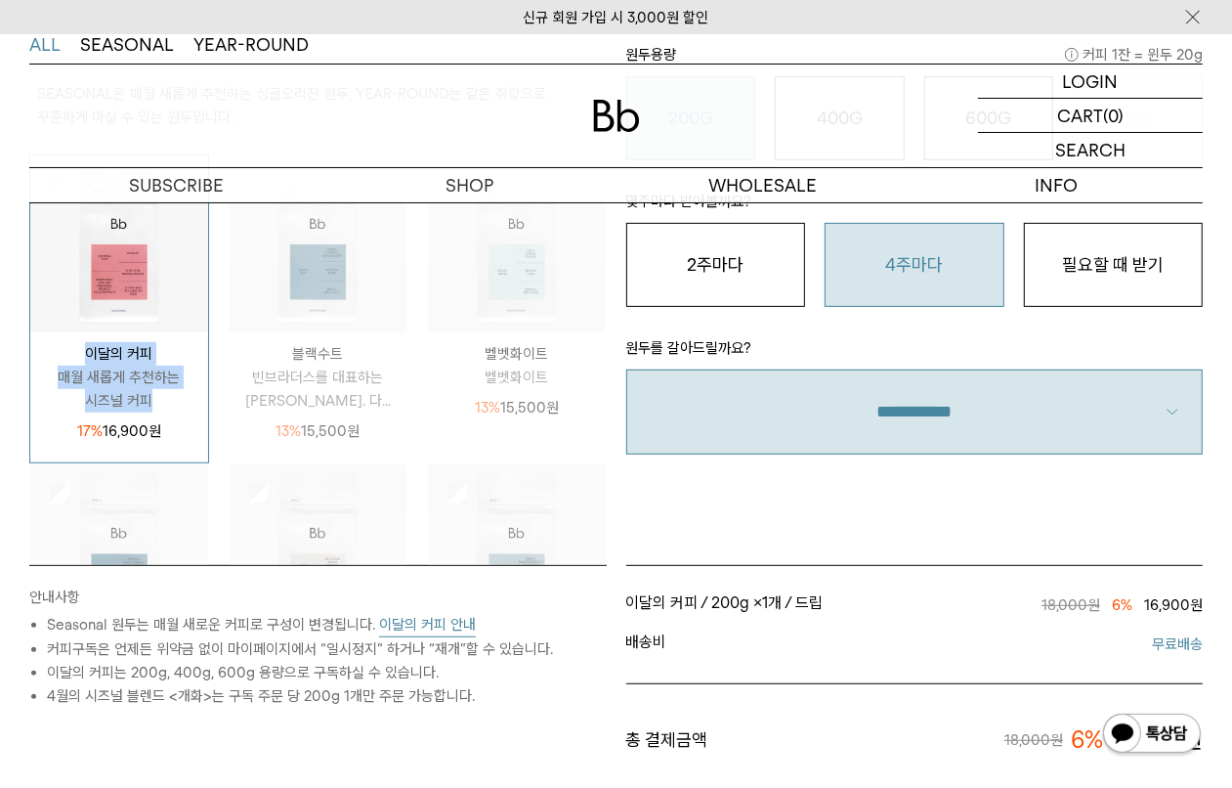
click at [816, 272] on li "4주마다" at bounding box center [914, 265] width 199 height 84
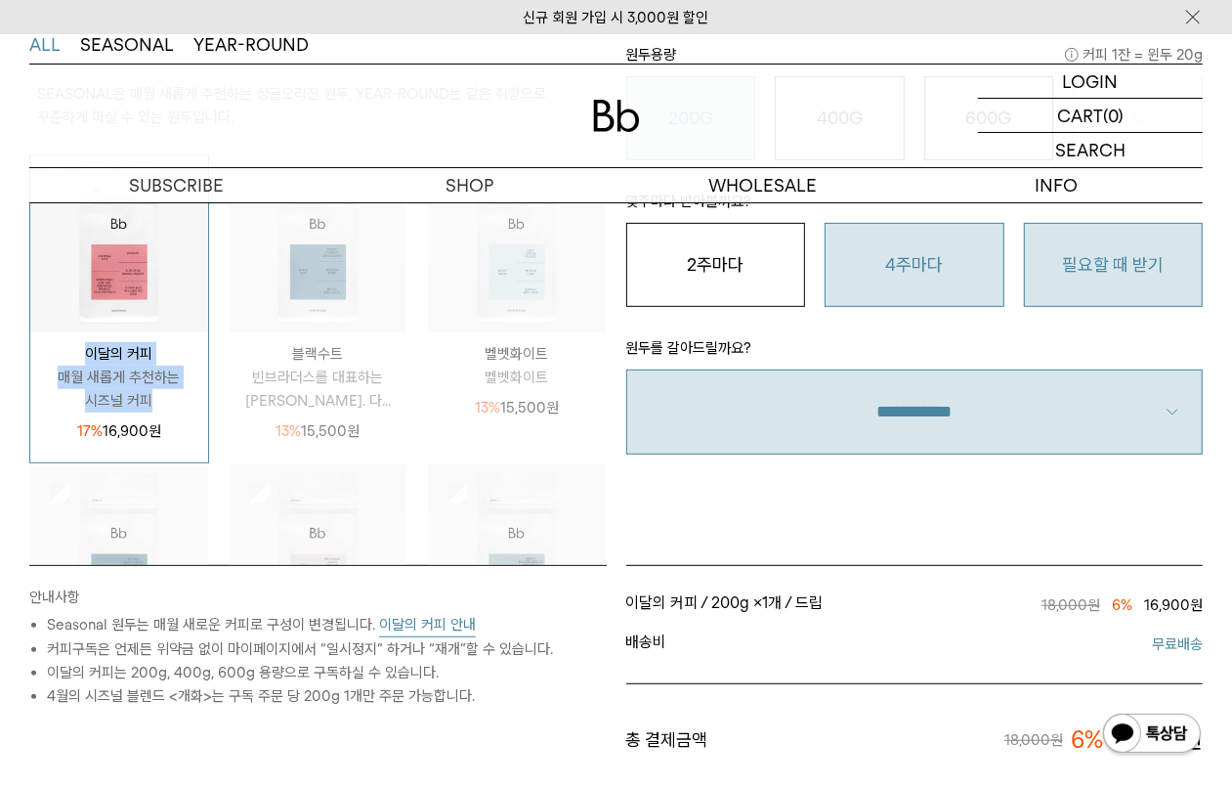
click at [1135, 275] on button "필요할 때 받기" at bounding box center [1114, 265] width 180 height 84
click at [944, 278] on button "4주마다" at bounding box center [915, 265] width 180 height 84
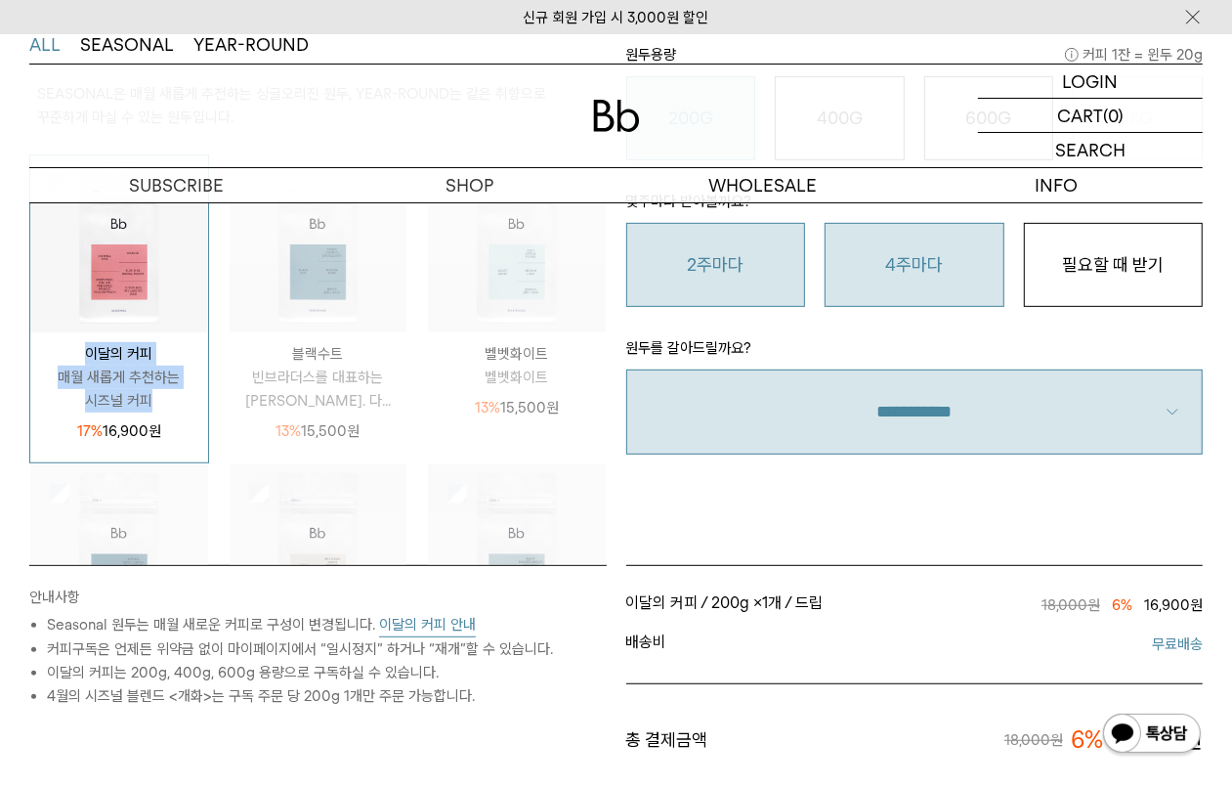
click at [704, 278] on button "2주마다" at bounding box center [716, 265] width 180 height 84
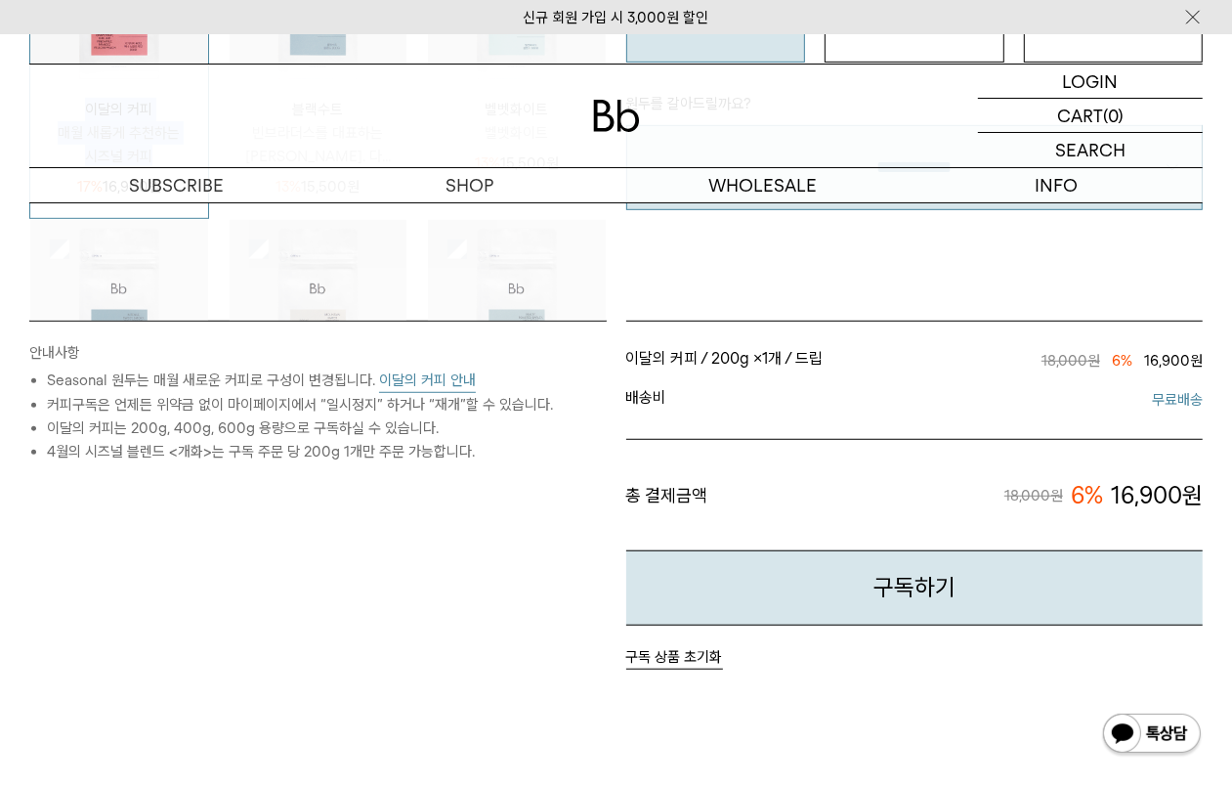
scroll to position [604, 0]
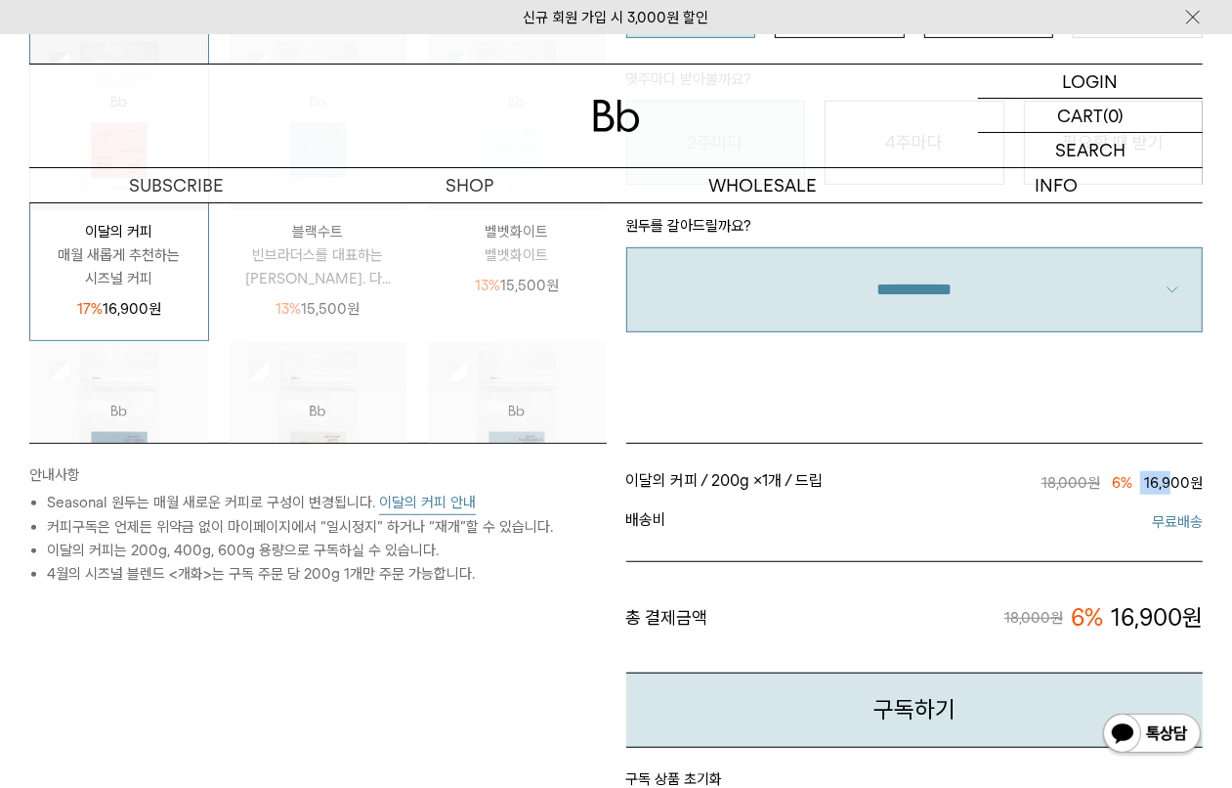
drag, startPoint x: 1143, startPoint y: 484, endPoint x: 1174, endPoint y: 480, distance: 30.5
click at [1170, 482] on span "18,000원 6% 16,900원" at bounding box center [1059, 482] width 288 height 23
click at [1068, 392] on div "STEP 2 구독 옵션 원두용량 커피 1잔 = 윈두 20g 200G 16,900 원 400G 31,000 원 600G 43,000 원 1KG …" at bounding box center [915, 138] width 597 height 610
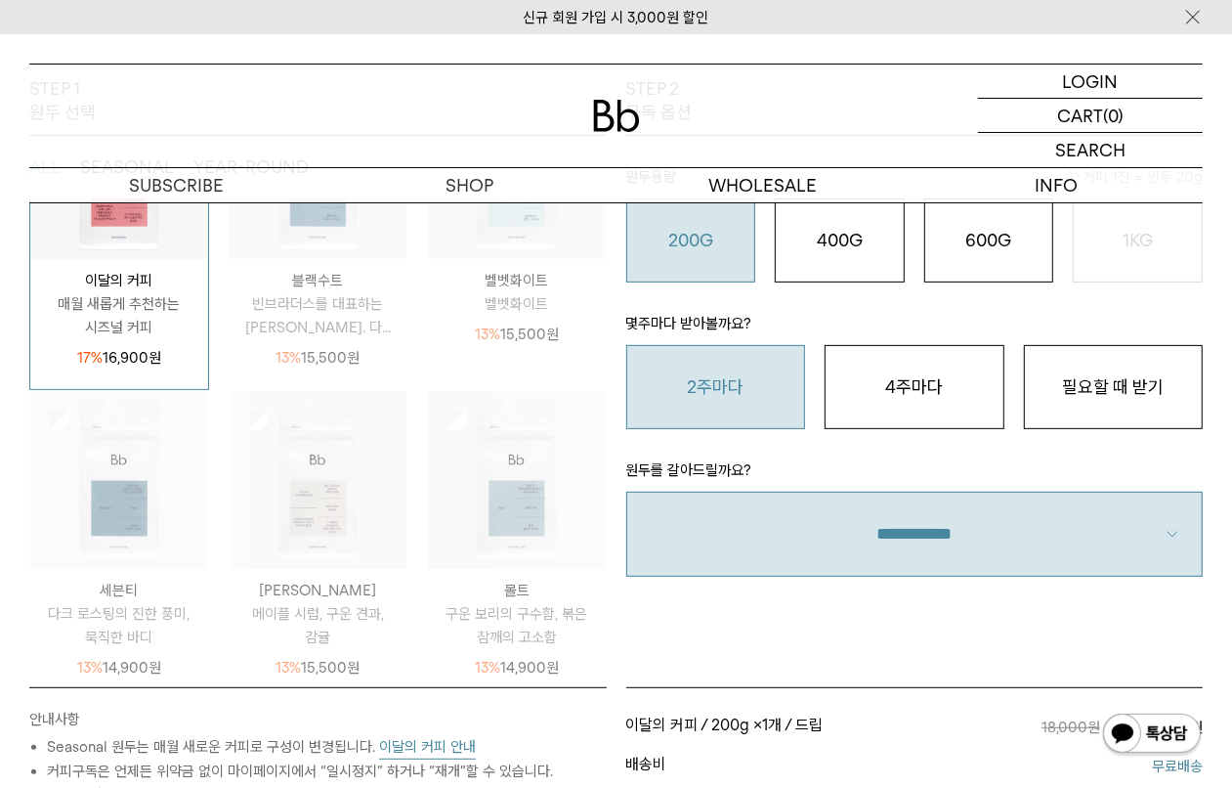
scroll to position [482, 0]
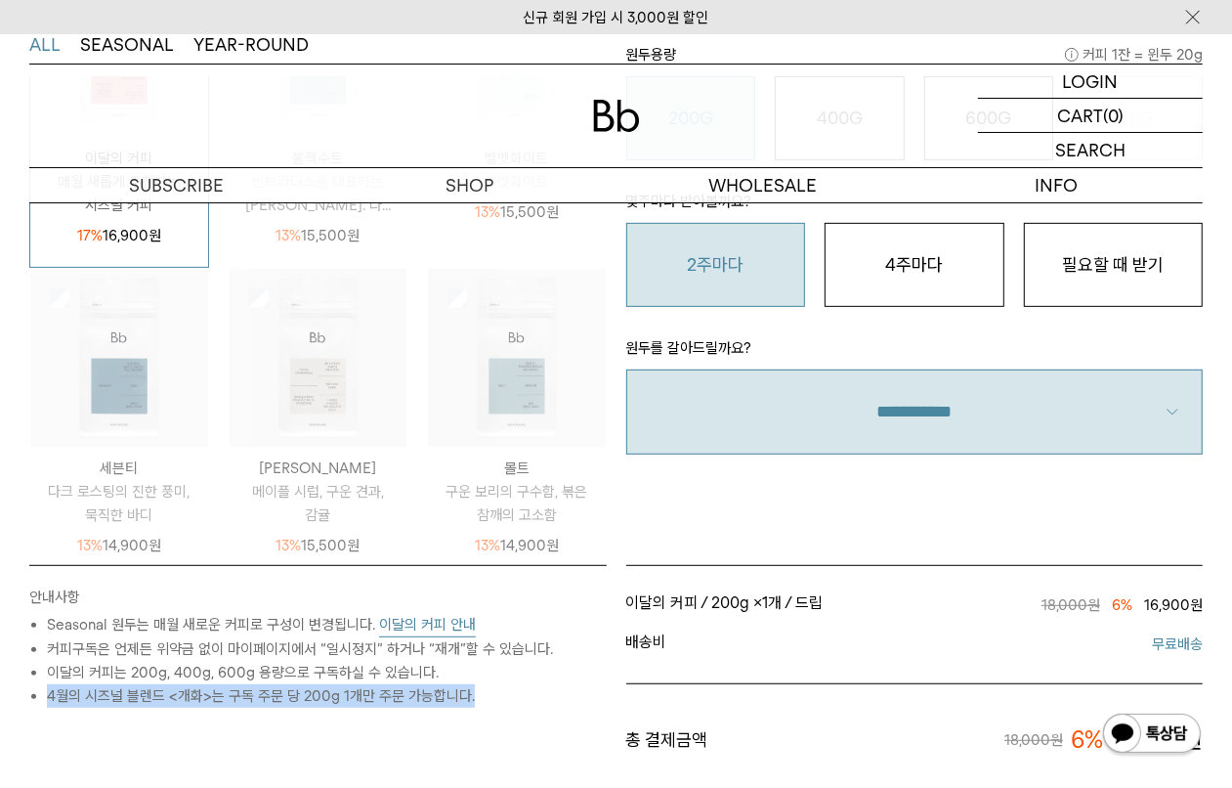
drag, startPoint x: 68, startPoint y: 692, endPoint x: 472, endPoint y: 695, distance: 403.6
click at [472, 695] on li "4월의 시즈널 블렌드 <개화>는 구독 주문 당 200g 1개만 주문 가능합니다." at bounding box center [327, 695] width 560 height 23
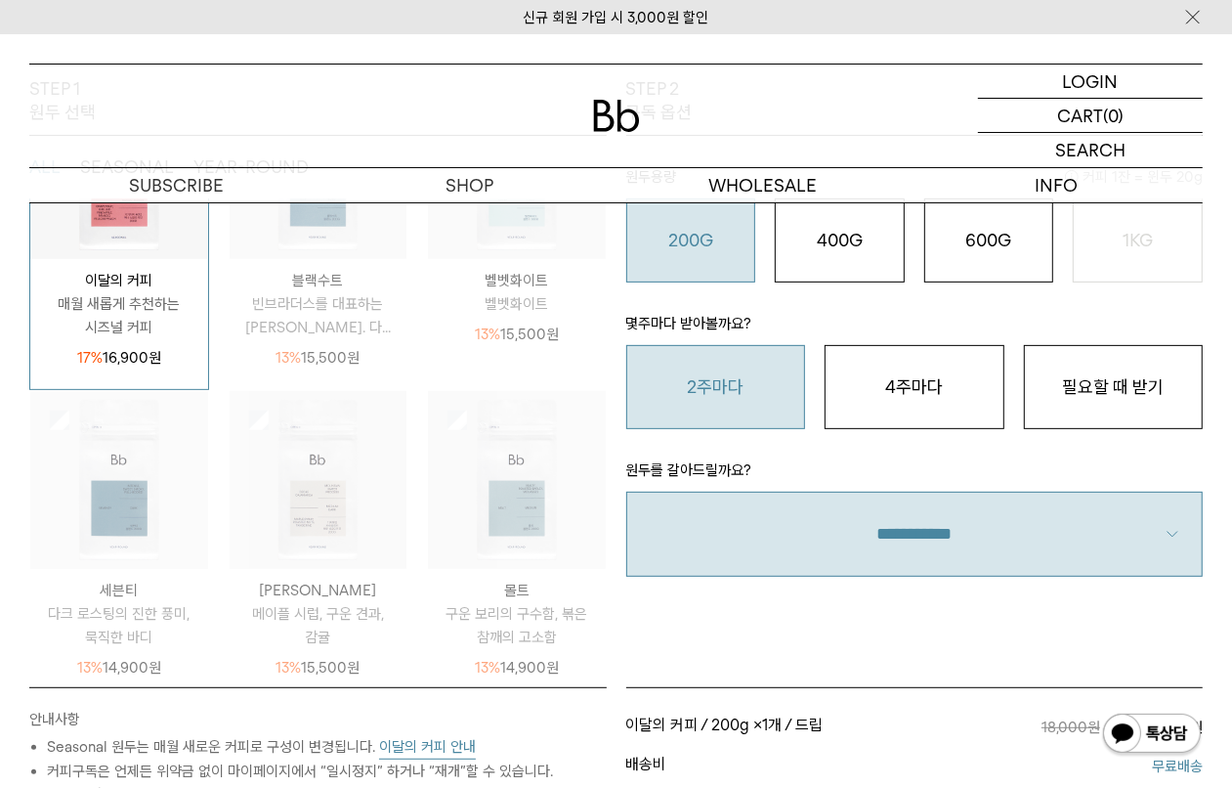
scroll to position [0, 0]
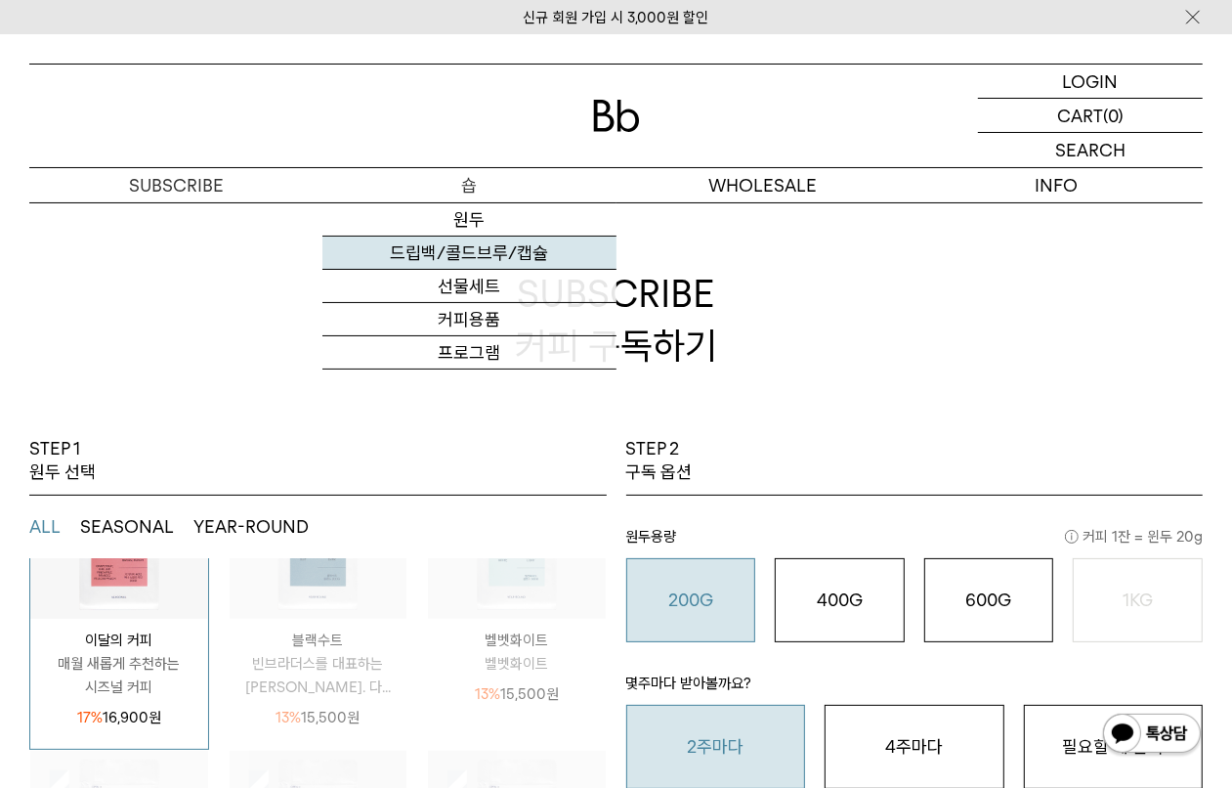
click at [479, 262] on link "드립백/콜드브루/캡슐" at bounding box center [468, 252] width 293 height 33
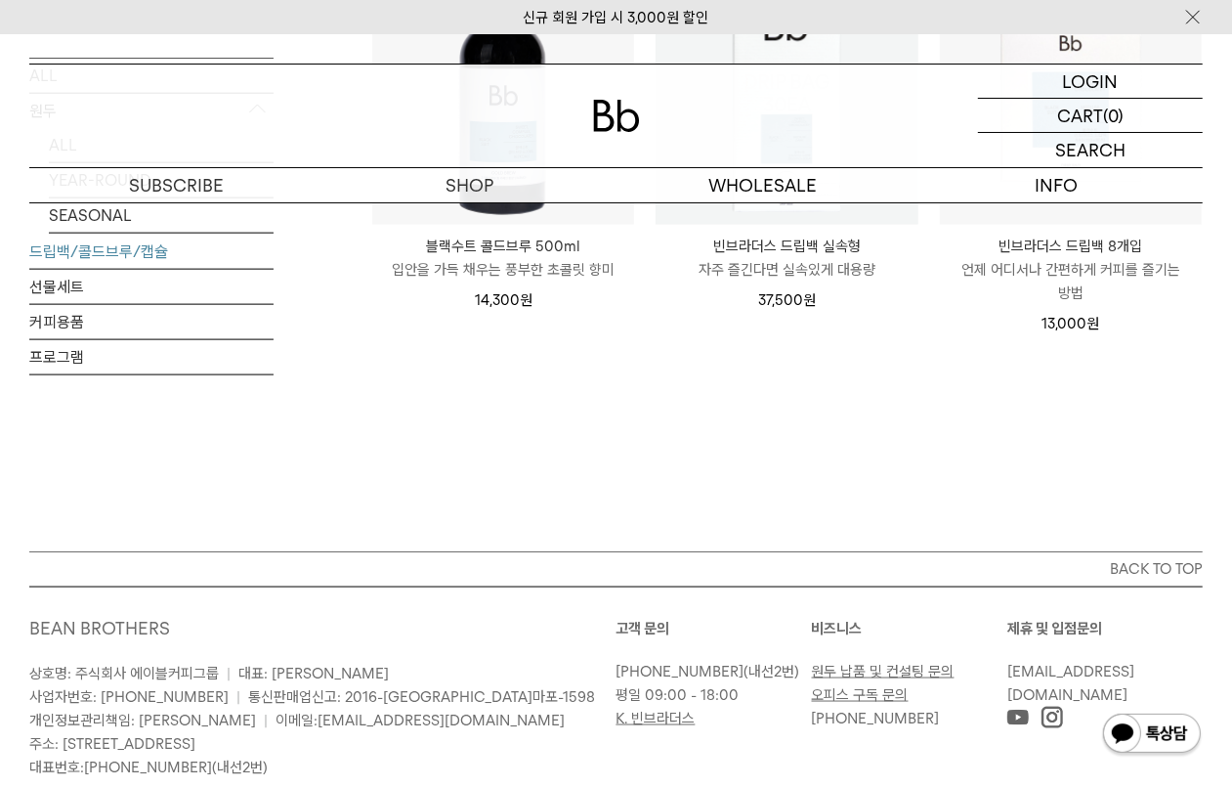
scroll to position [1221, 0]
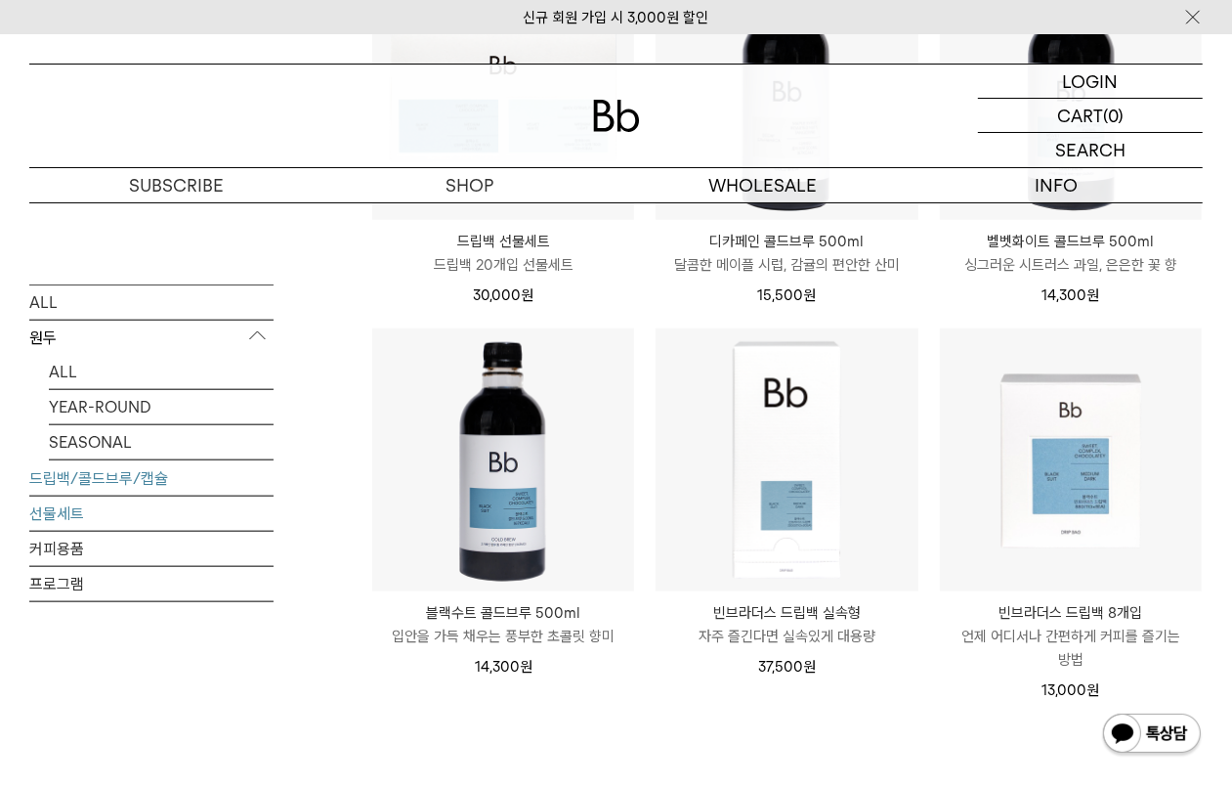
click at [78, 516] on link "선물세트" at bounding box center [151, 512] width 244 height 34
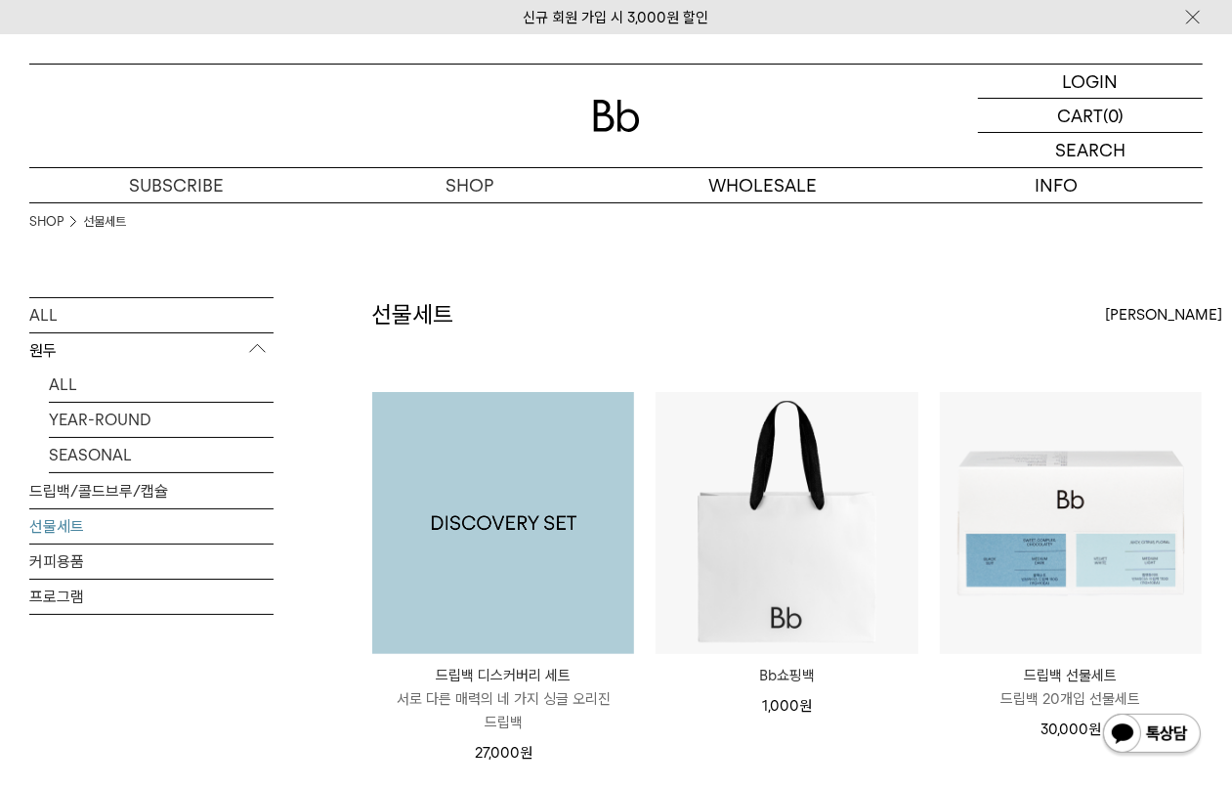
scroll to position [244, 0]
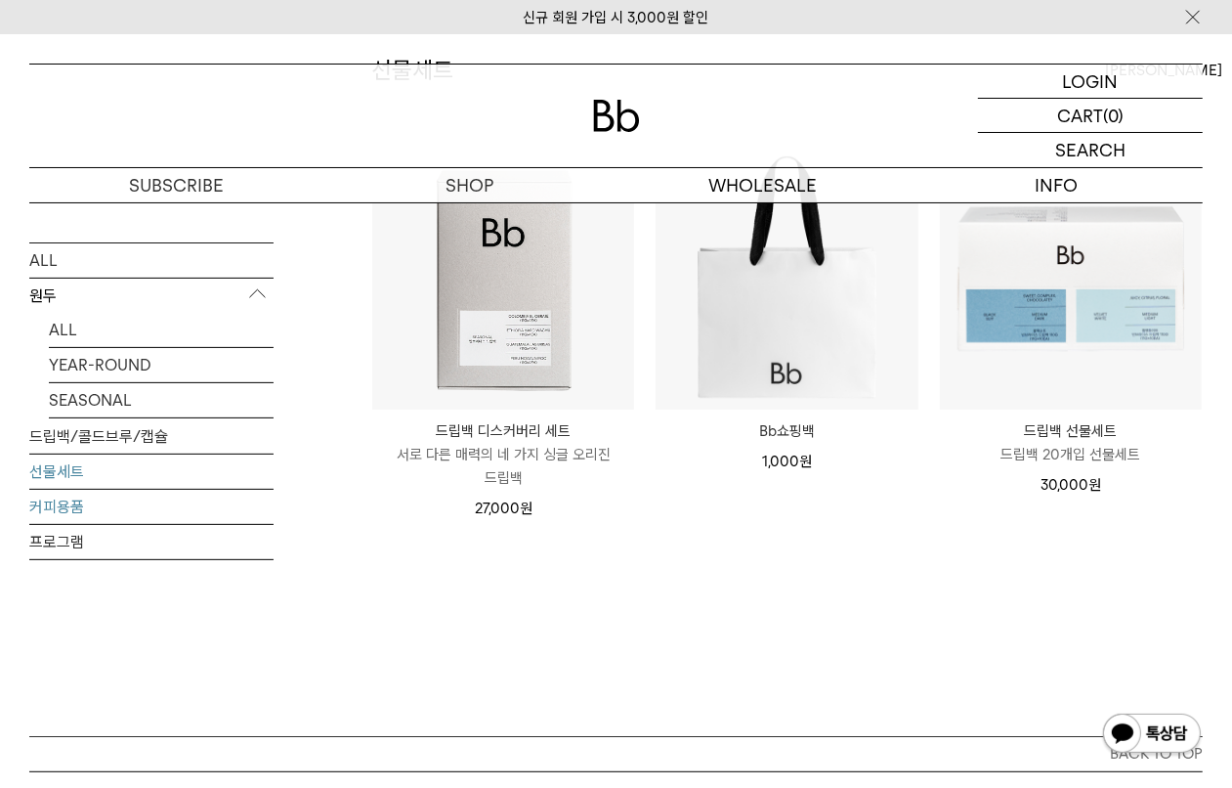
click at [89, 505] on link "커피용품" at bounding box center [151, 507] width 244 height 34
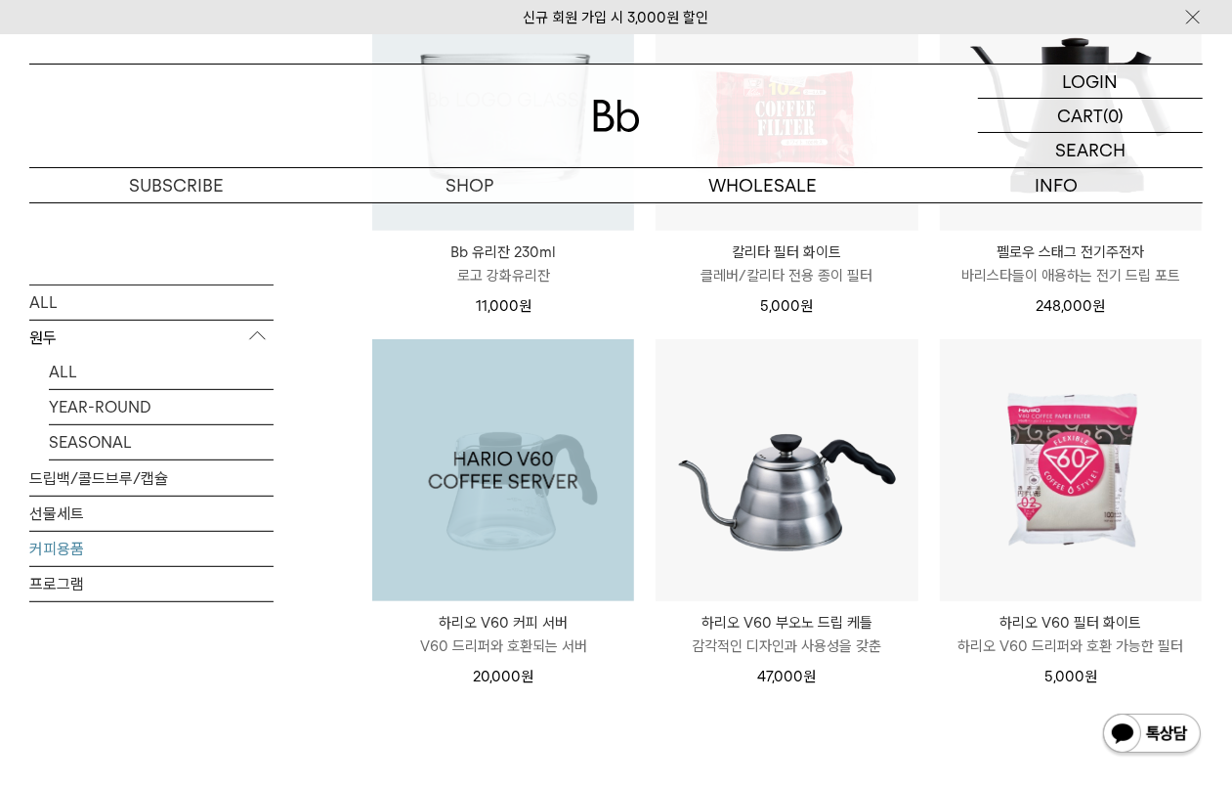
scroll to position [57, 0]
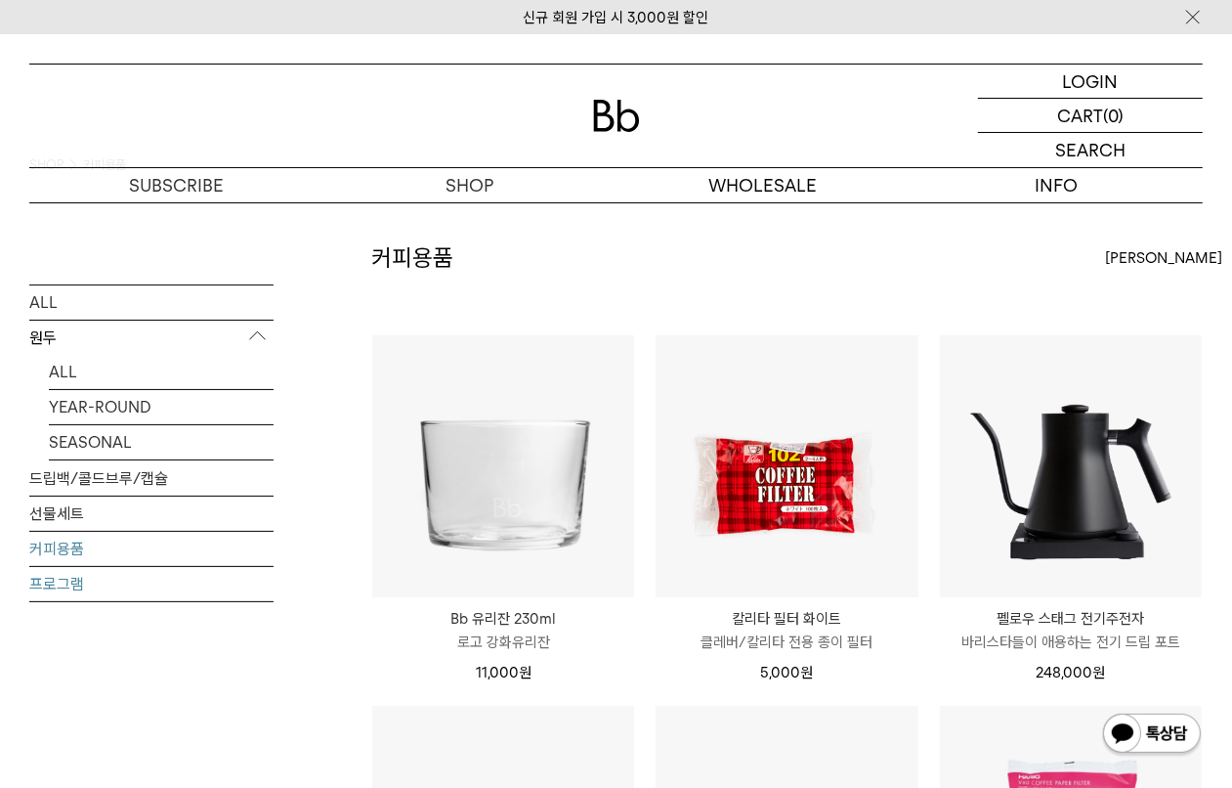
click at [74, 586] on link "프로그램" at bounding box center [151, 583] width 244 height 34
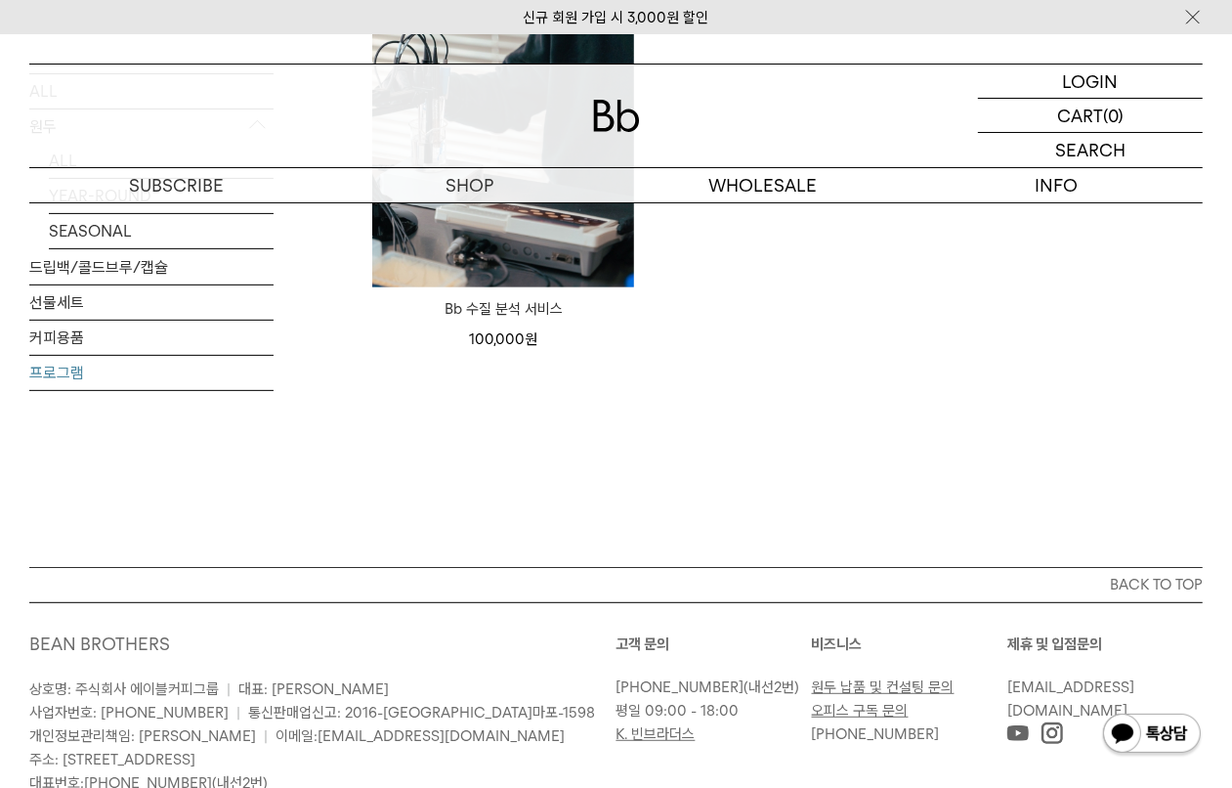
scroll to position [244, 0]
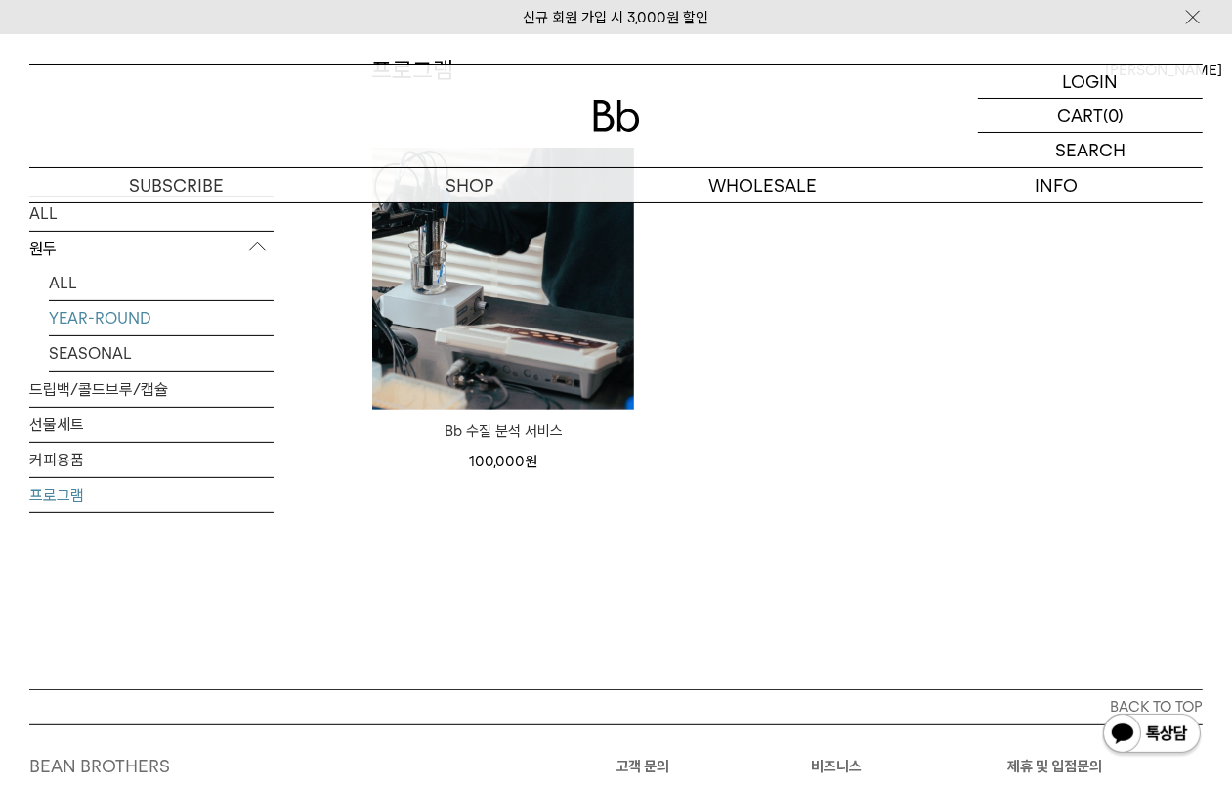
click at [74, 323] on link "YEAR-ROUND" at bounding box center [161, 318] width 225 height 34
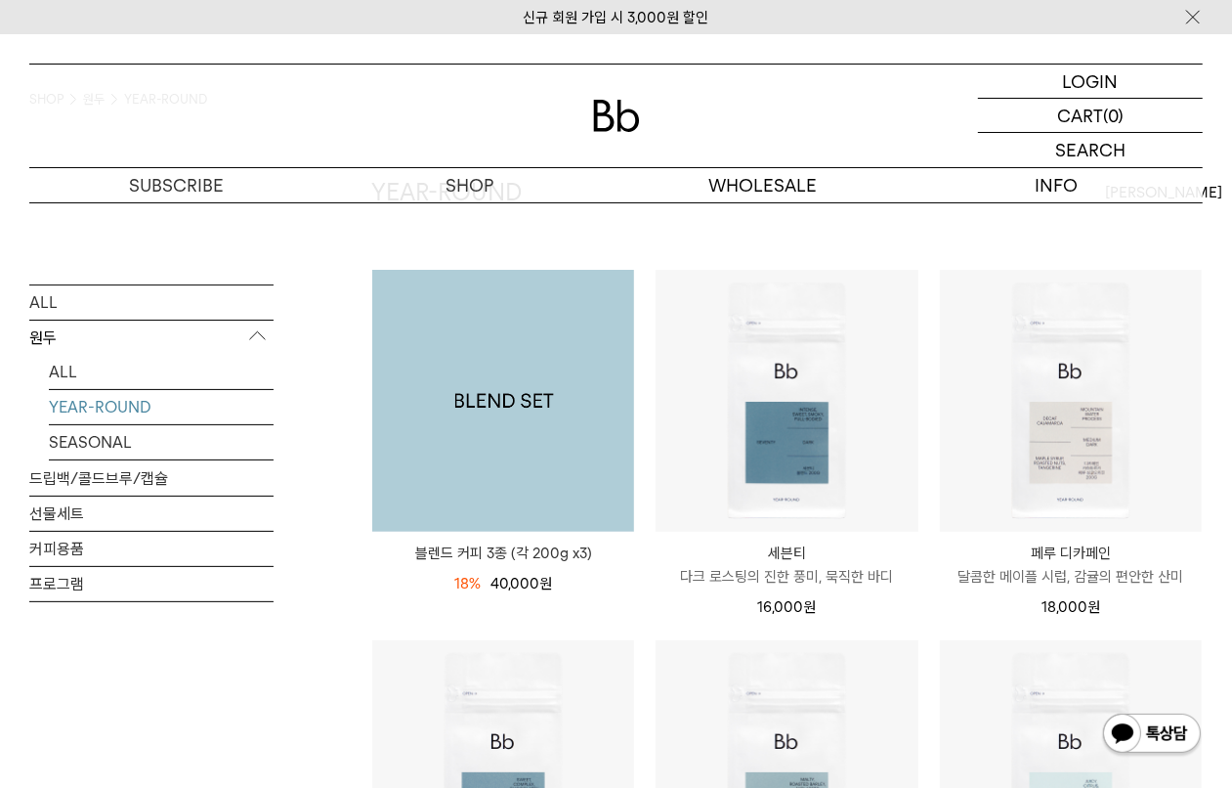
scroll to position [366, 0]
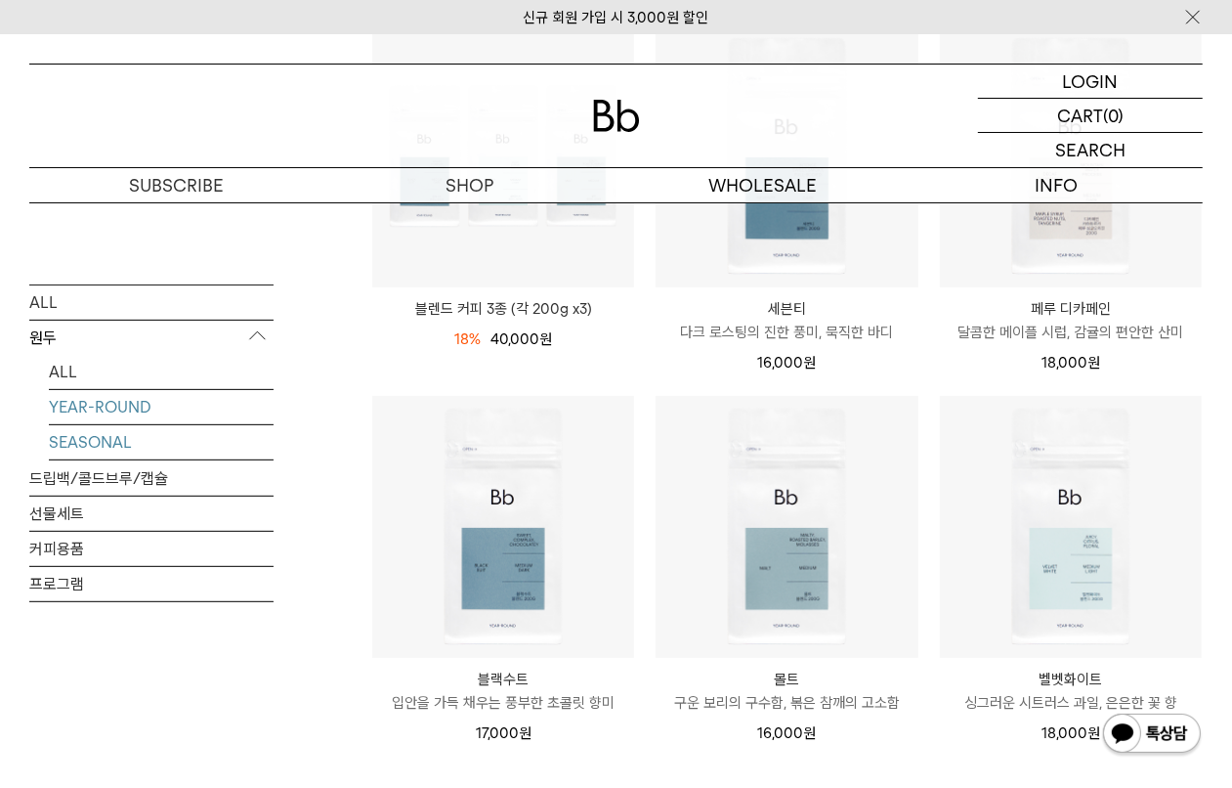
click at [85, 448] on link "SEASONAL" at bounding box center [161, 441] width 225 height 34
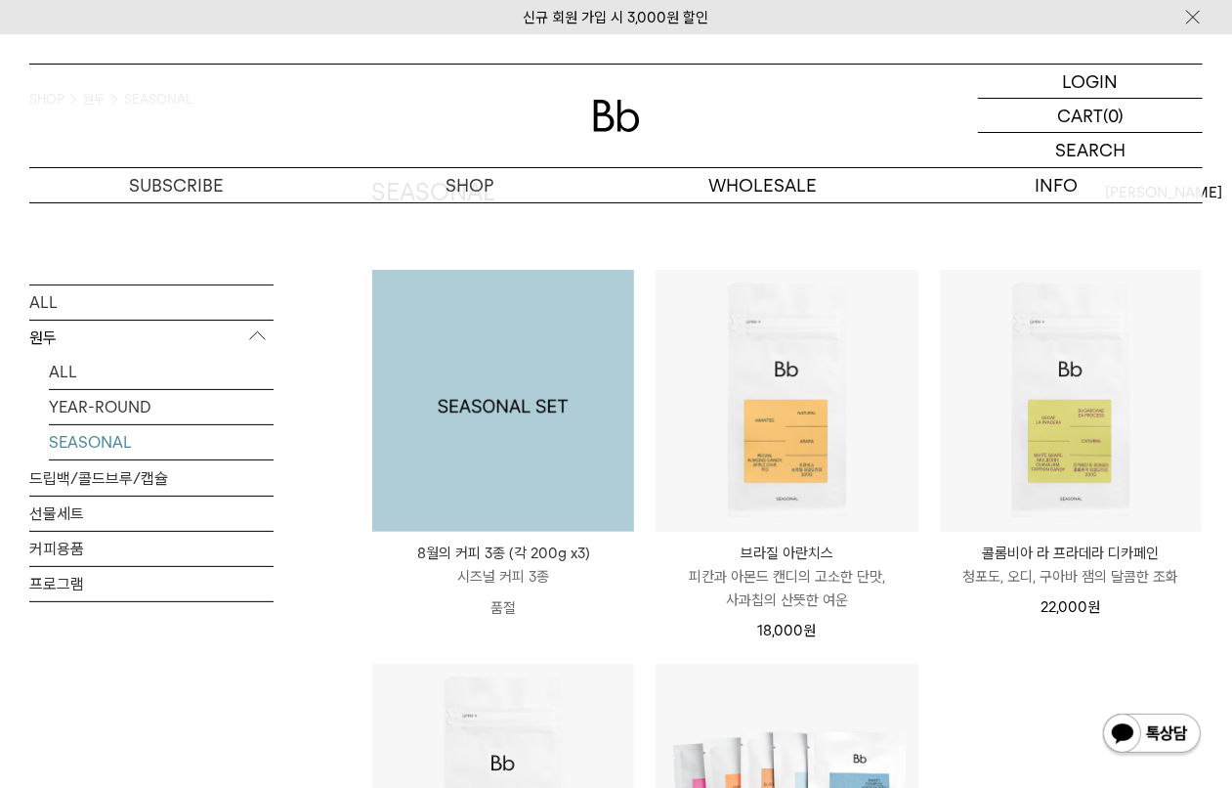
scroll to position [244, 0]
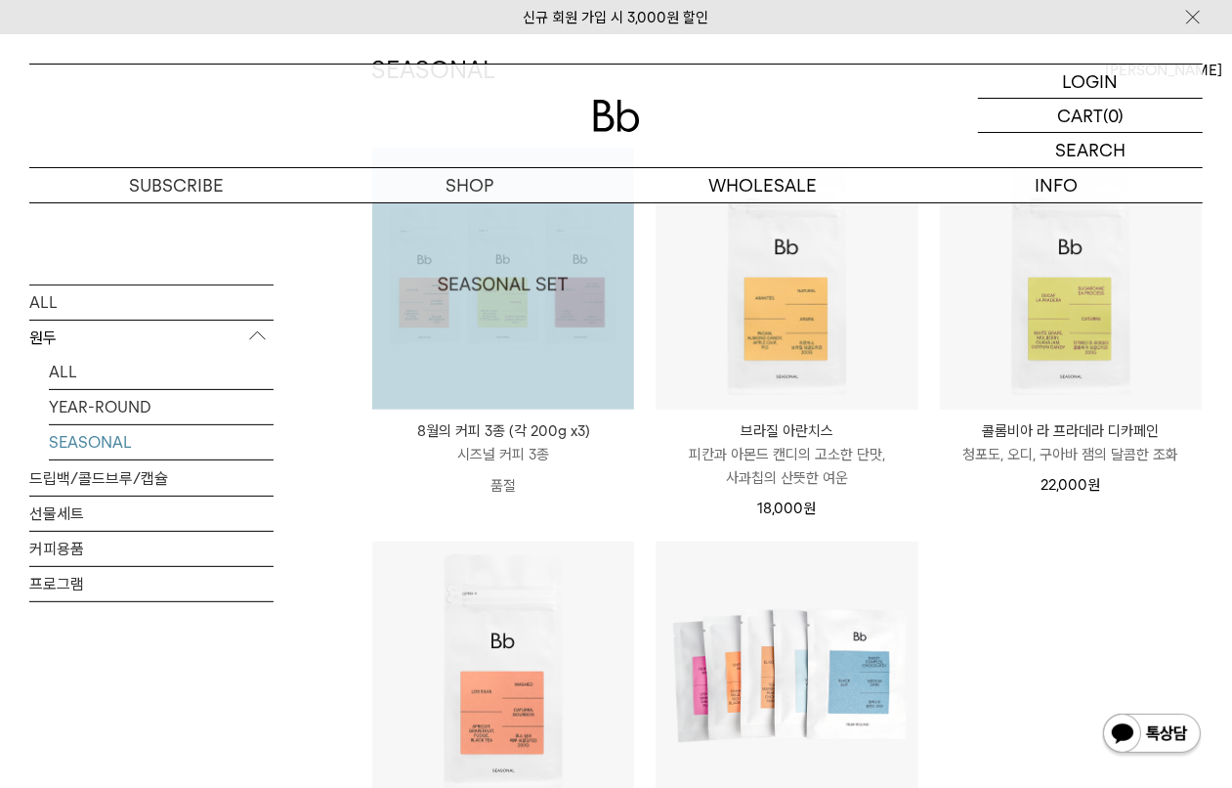
click at [508, 354] on img at bounding box center [503, 279] width 262 height 262
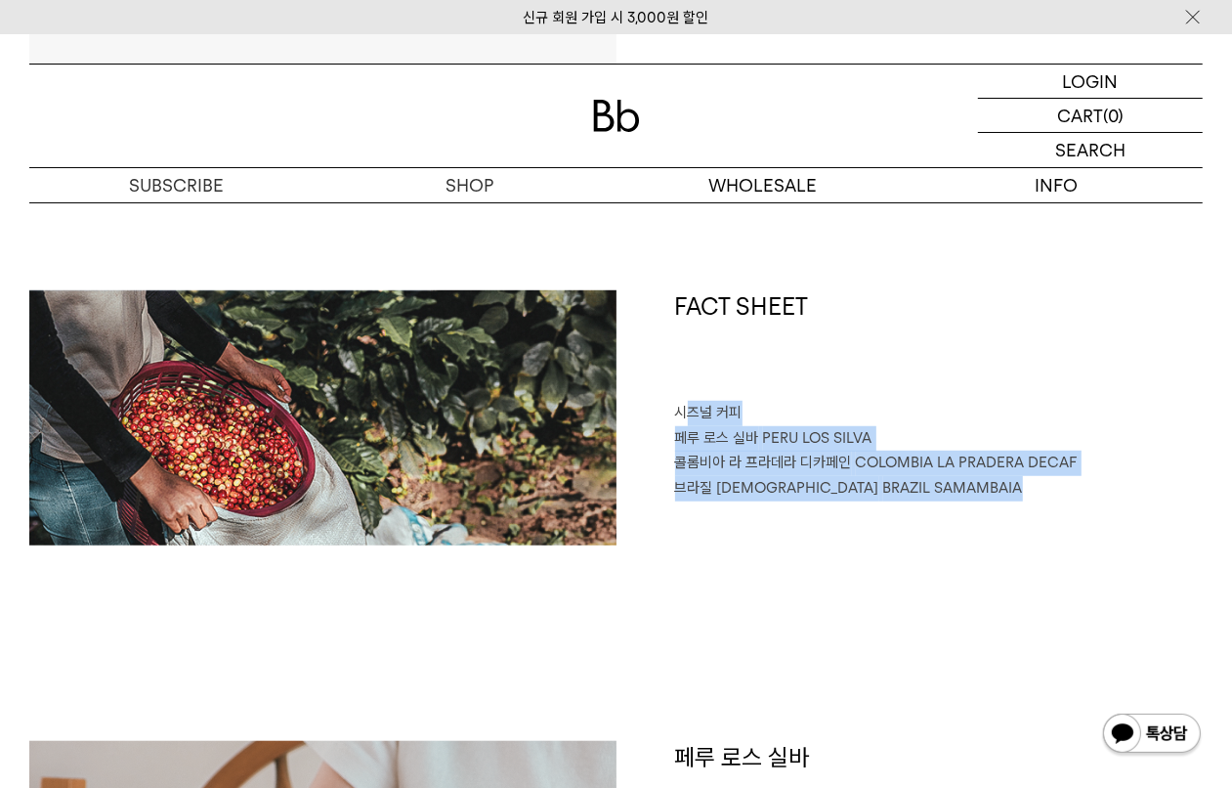
drag, startPoint x: 682, startPoint y: 406, endPoint x: 954, endPoint y: 495, distance: 286.1
click at [954, 495] on div "FACT SHEET 시즈널 커피 페루 로스 실바 PERU LOS SILVA 콜롬비아 라 프라데라 디카페인 COLOMBIA LA PRADERA …" at bounding box center [910, 417] width 587 height 255
click at [789, 578] on div "FACT SHEET 시즈널 커피 페루 로스 실바 PERU LOS SILVA 콜롬비아 라 프라데라 디카페인 COLOMBIA LA PRADERA …" at bounding box center [616, 515] width 1174 height 450
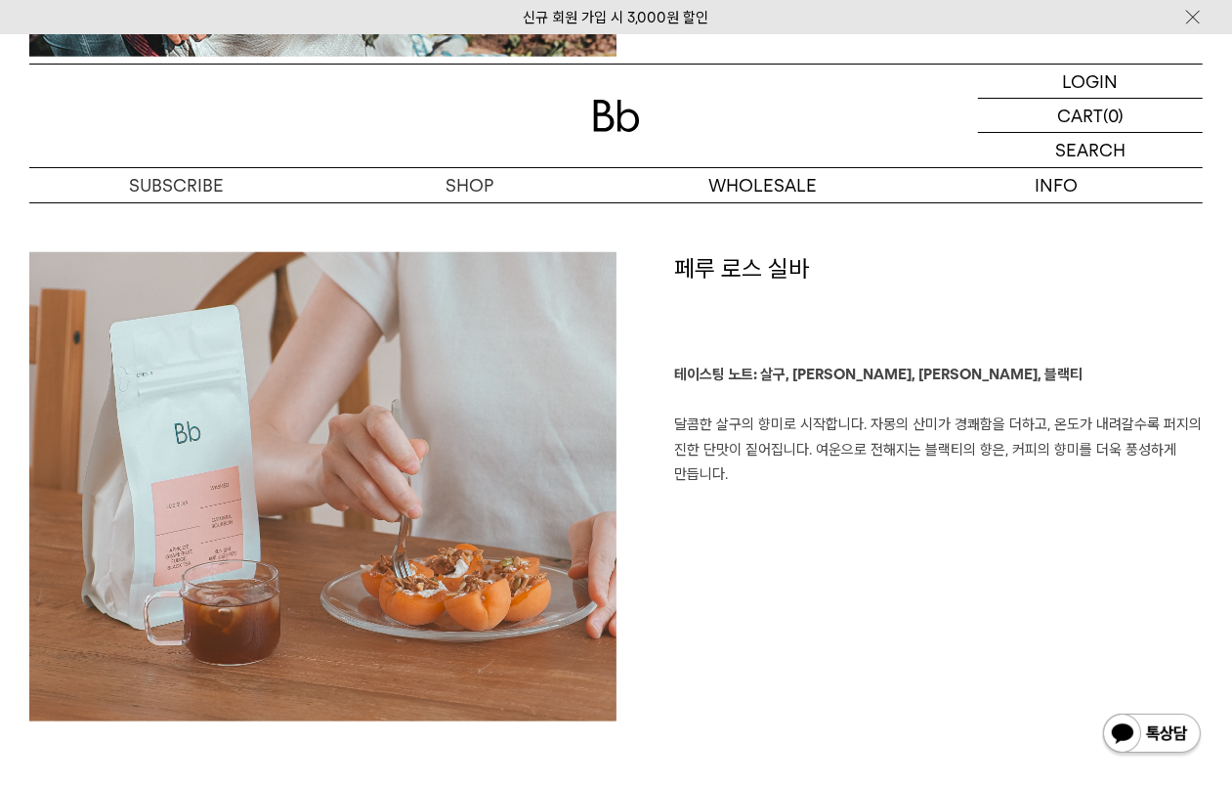
scroll to position [1588, 0]
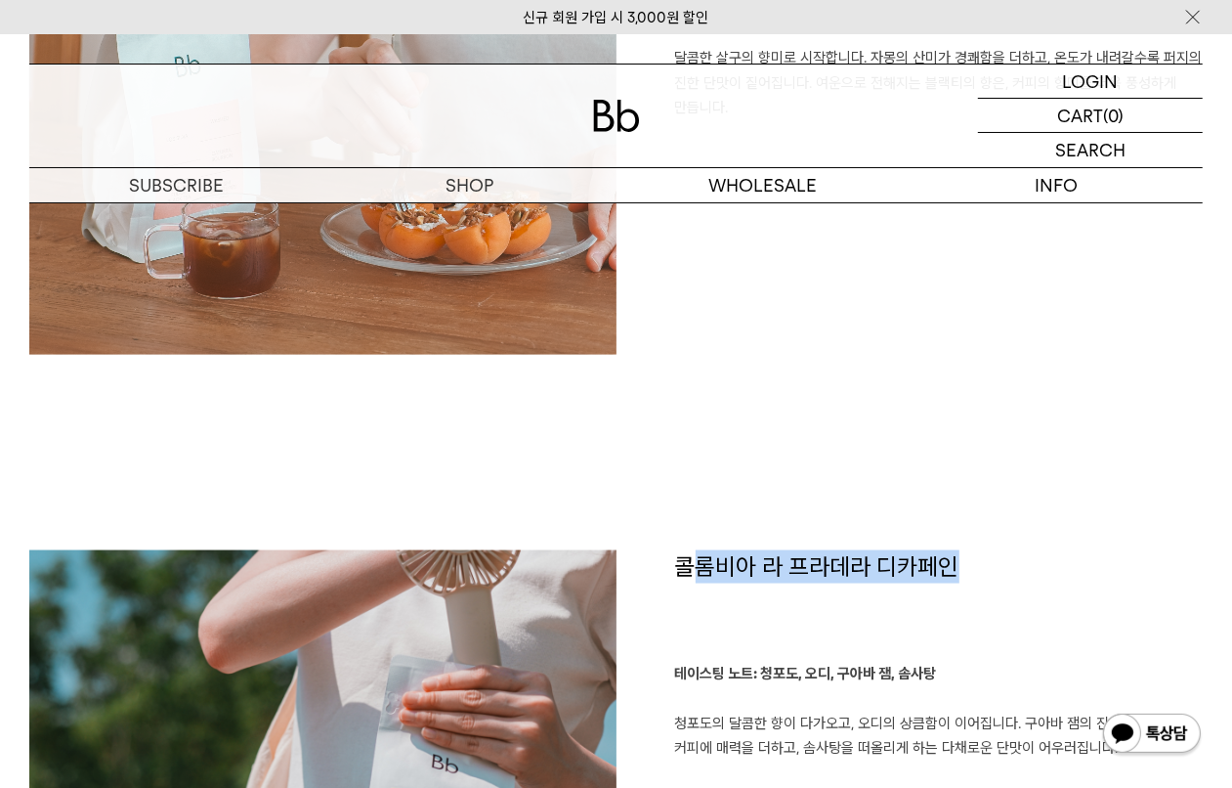
drag, startPoint x: 699, startPoint y: 560, endPoint x: 964, endPoint y: 559, distance: 265.8
click at [964, 559] on h1 "콜롬비아 라 프라데라 디카페인" at bounding box center [939, 605] width 529 height 111
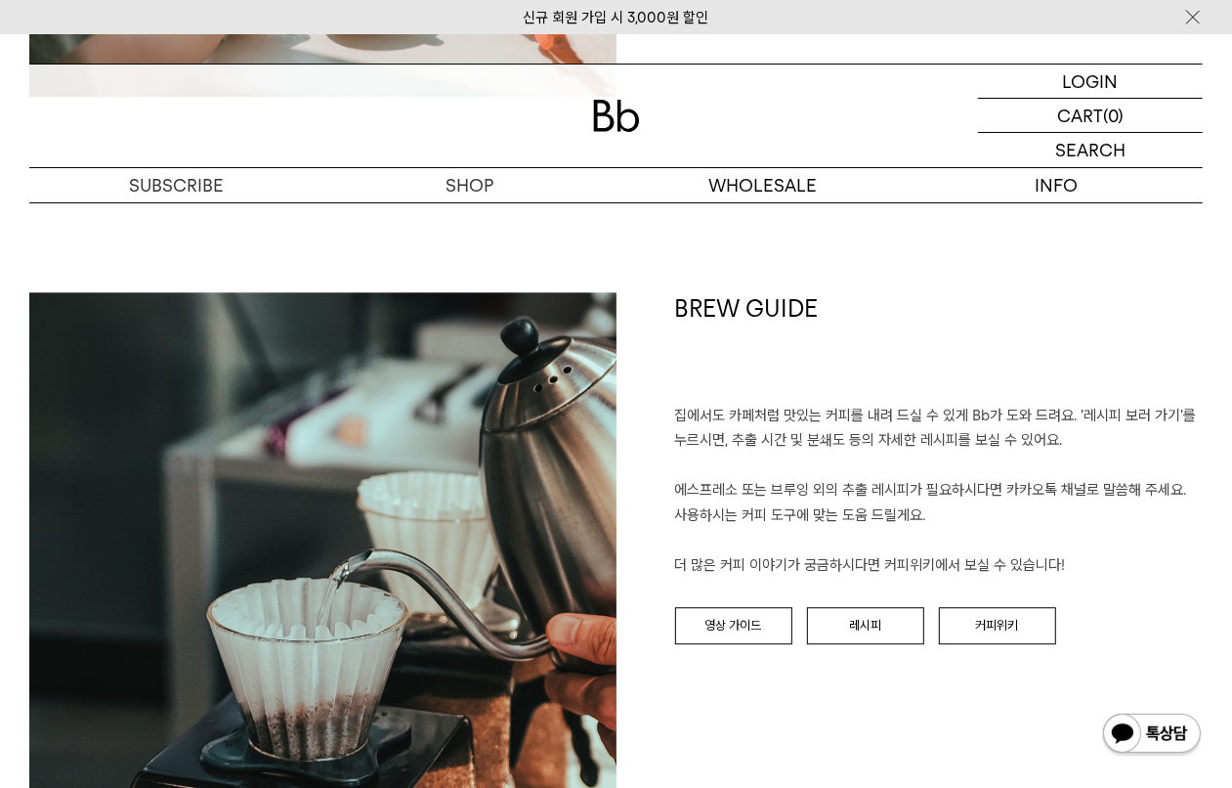
scroll to position [2932, 0]
